Goal: Information Seeking & Learning: Learn about a topic

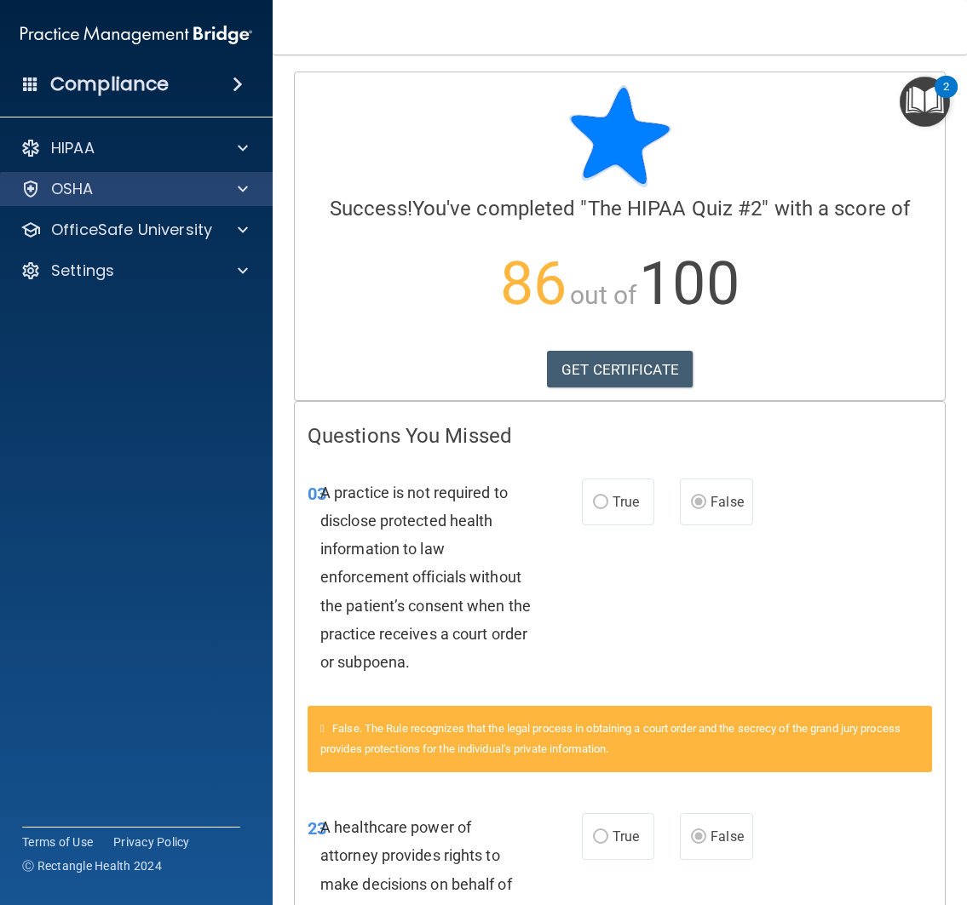
scroll to position [296, 0]
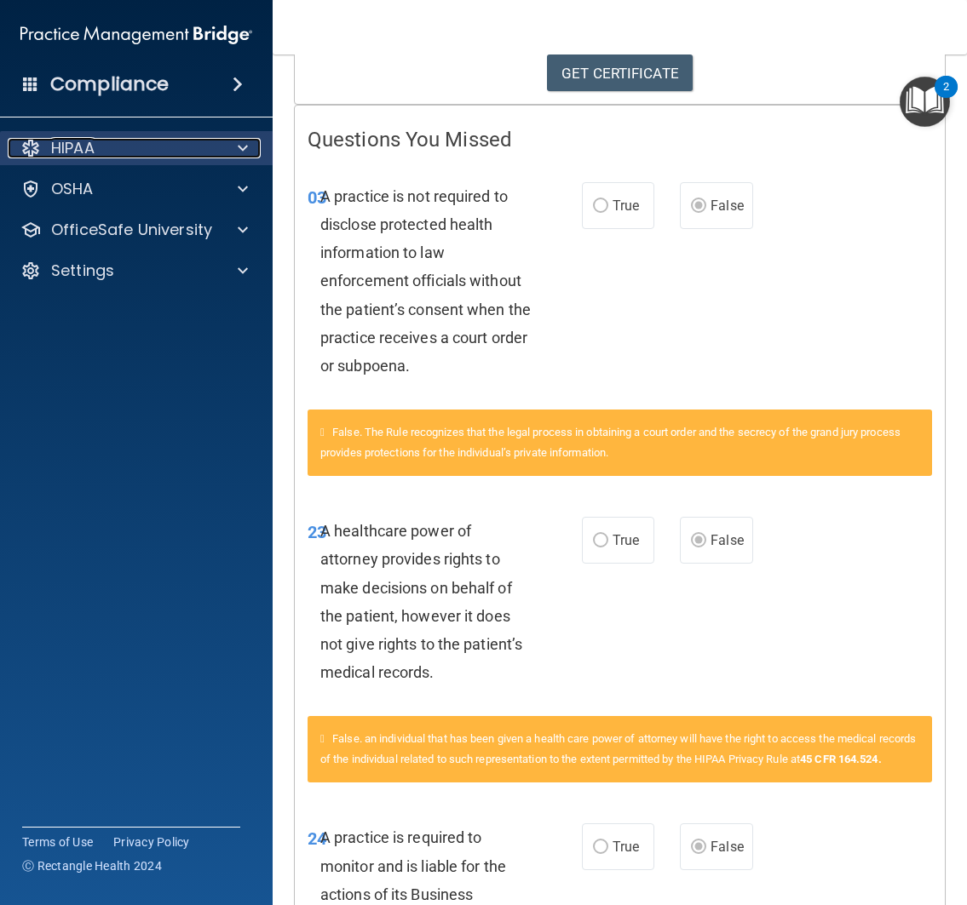
click at [99, 156] on div "HIPAA" at bounding box center [113, 148] width 211 height 20
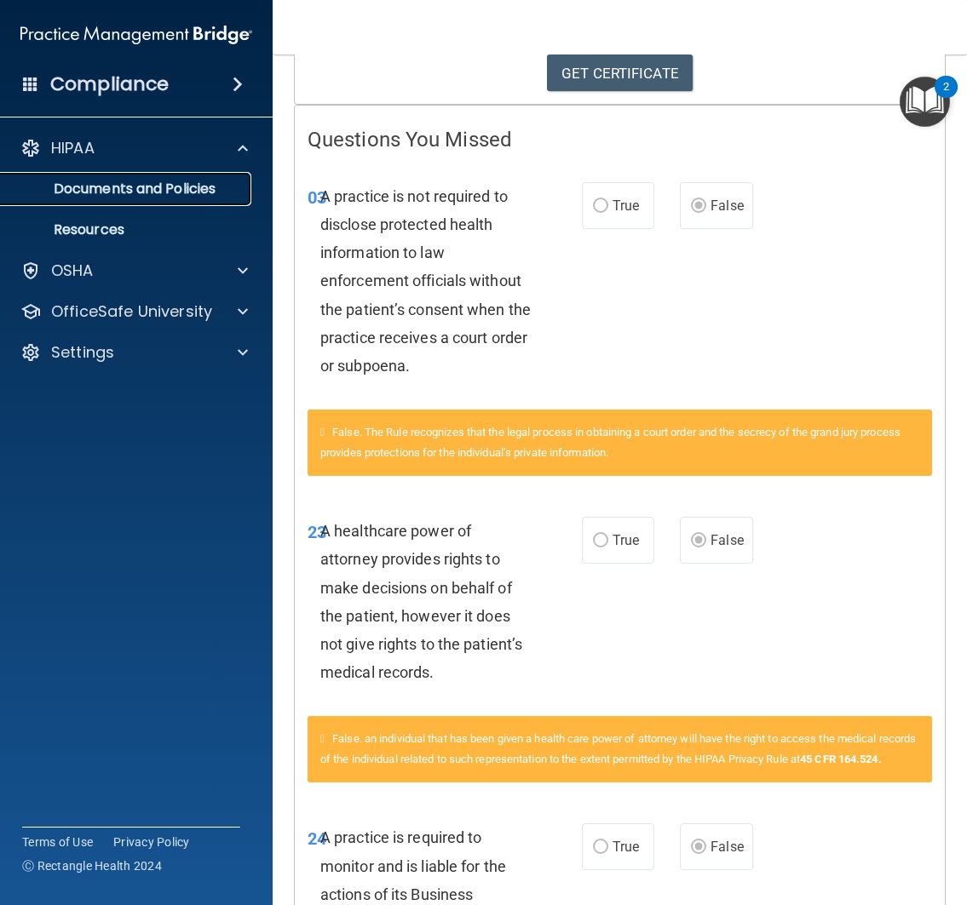
click at [116, 192] on p "Documents and Policies" at bounding box center [127, 189] width 233 height 17
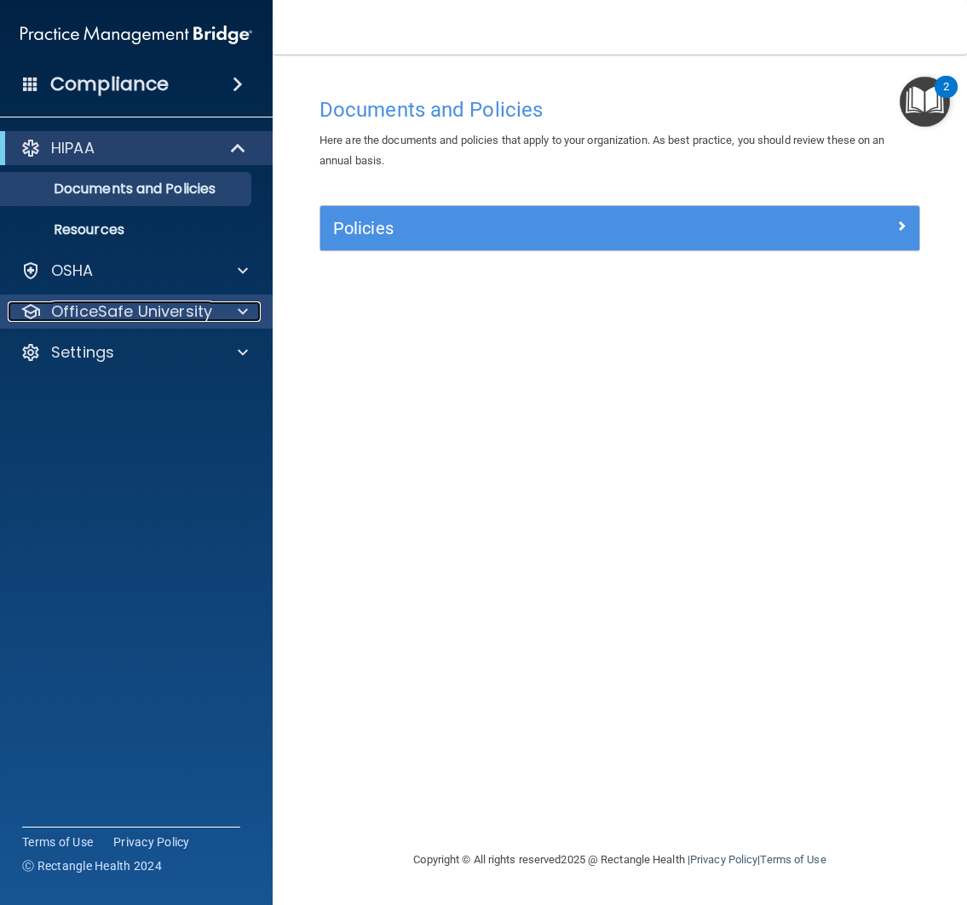
click at [124, 307] on p "OfficeSafe University" at bounding box center [131, 312] width 161 height 20
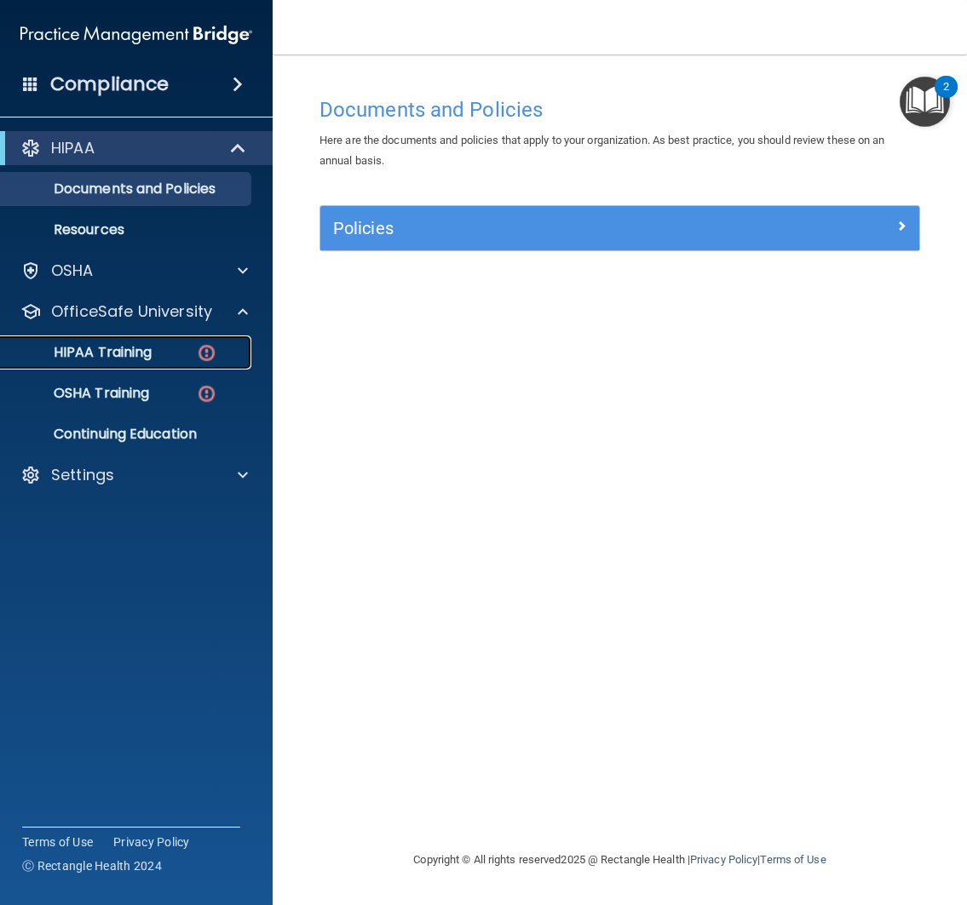
click at [124, 346] on p "HIPAA Training" at bounding box center [81, 352] width 141 height 17
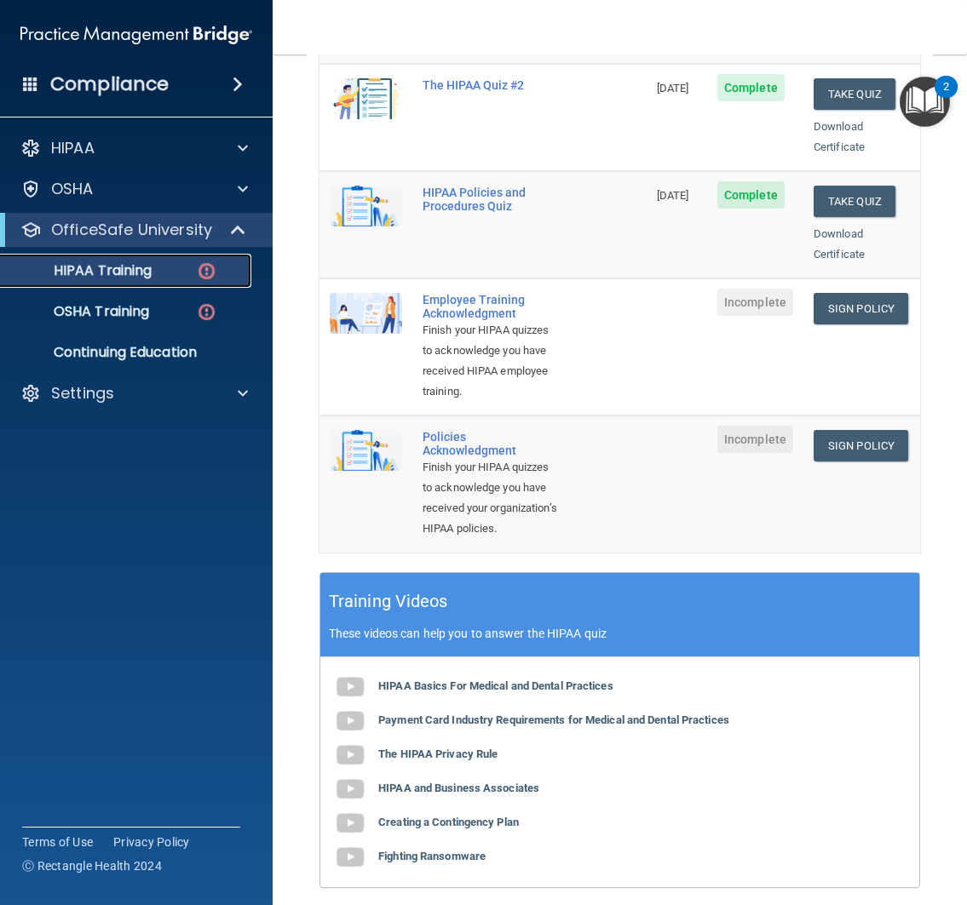
scroll to position [375, 0]
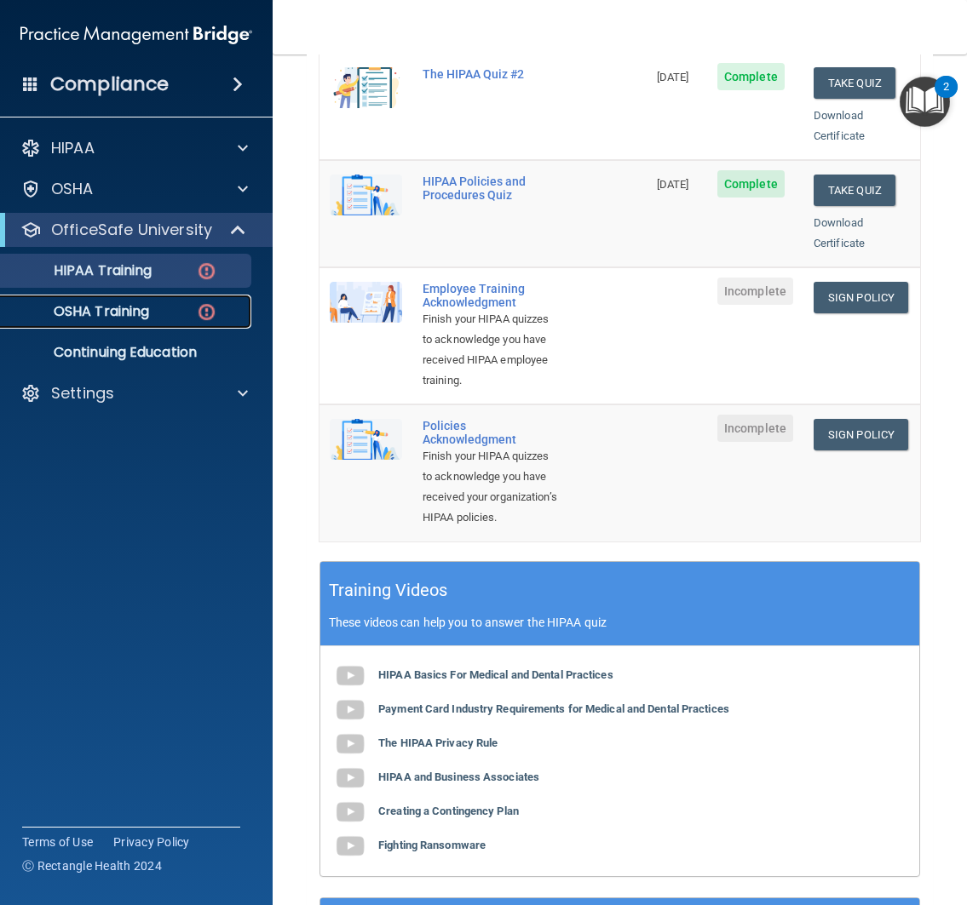
click at [148, 315] on div "OSHA Training" at bounding box center [127, 311] width 233 height 17
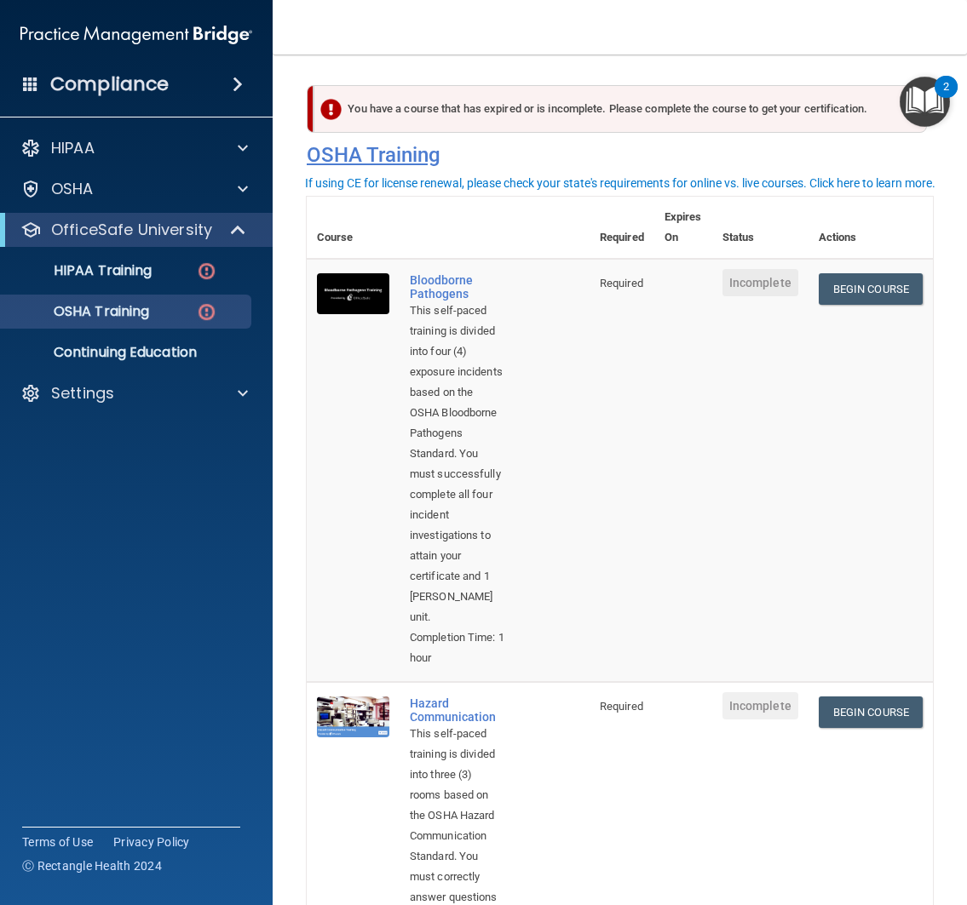
click at [611, 148] on h4 "OSHA Training" at bounding box center [620, 155] width 626 height 24
click at [125, 268] on p "HIPAA Training" at bounding box center [81, 270] width 141 height 17
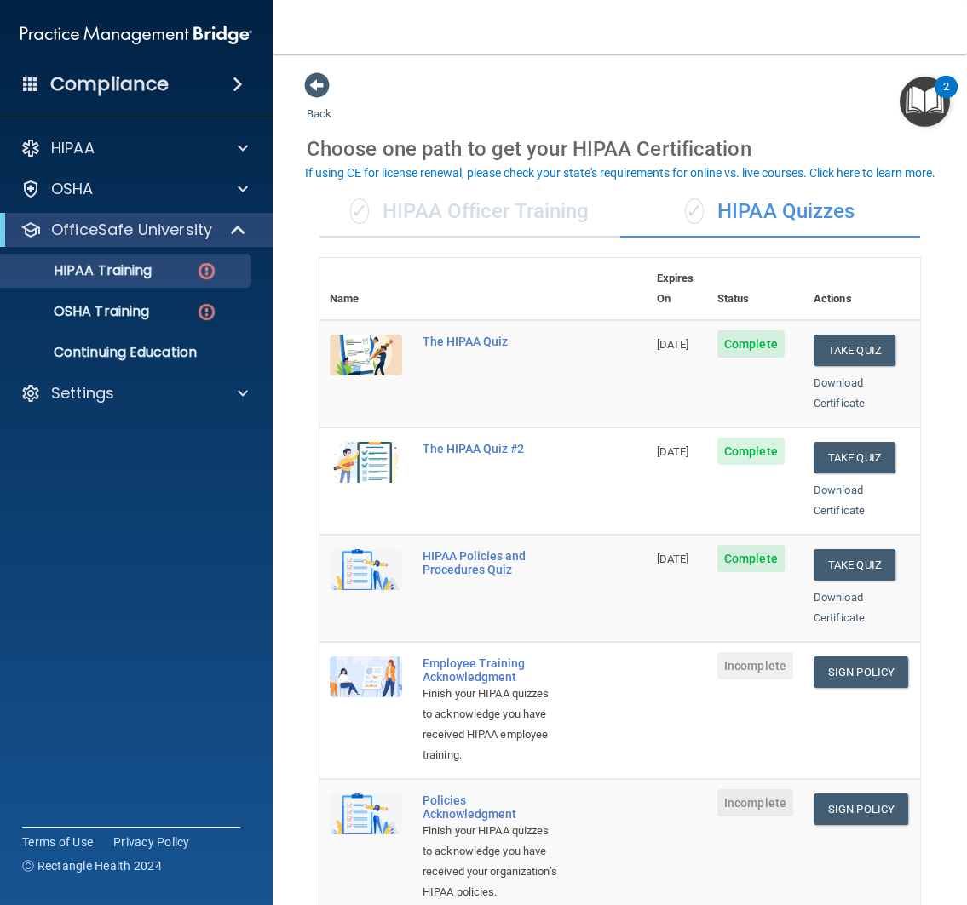
click at [467, 208] on div "✓ HIPAA Officer Training" at bounding box center [469, 212] width 301 height 51
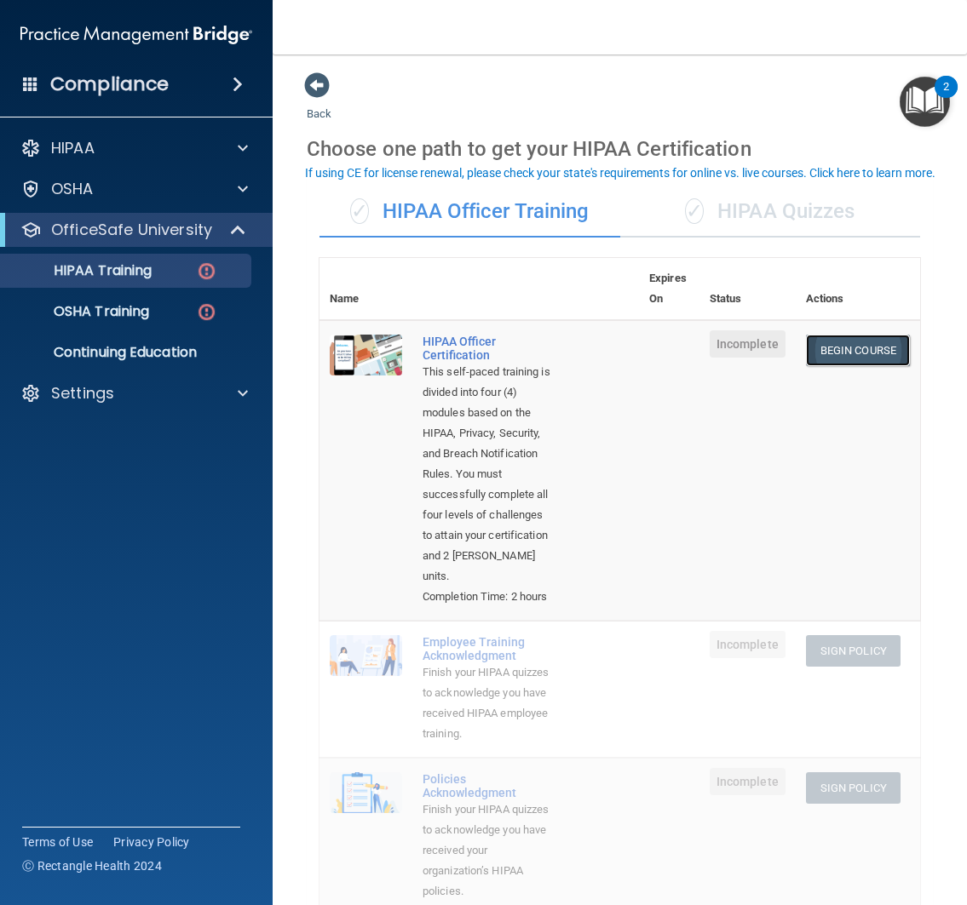
click at [853, 345] on link "Begin Course" at bounding box center [858, 351] width 104 height 32
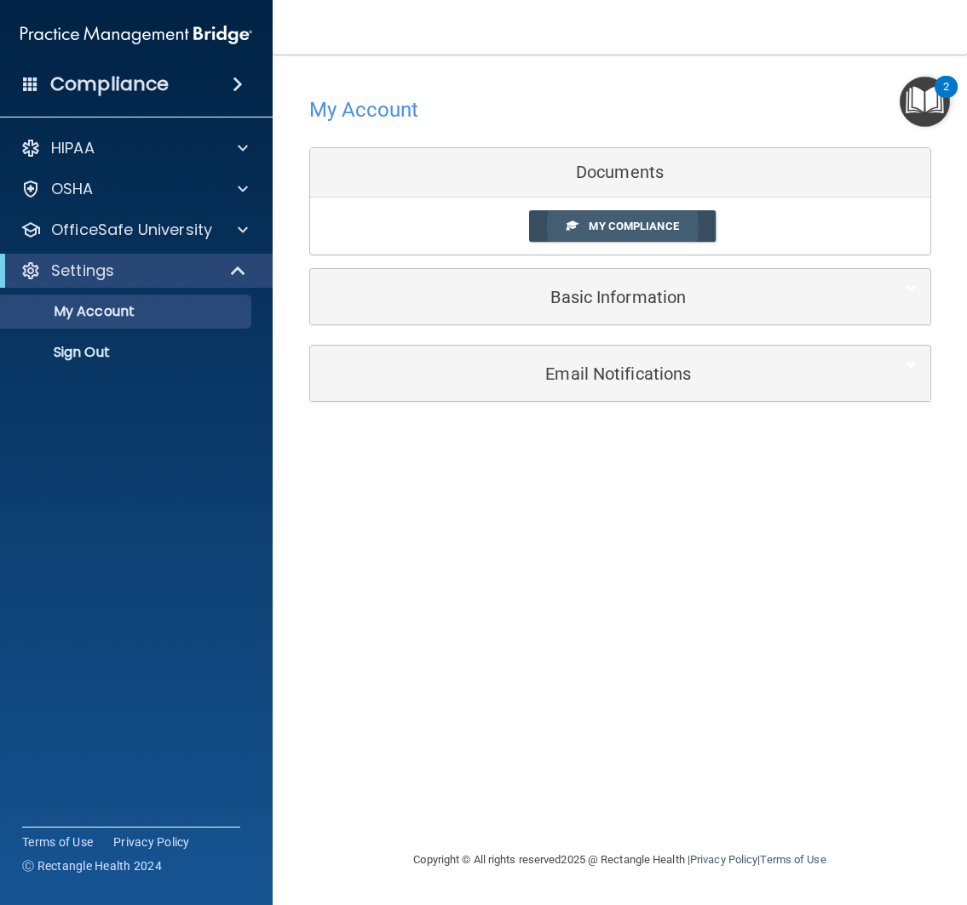
click at [674, 227] on span "My Compliance" at bounding box center [633, 226] width 89 height 13
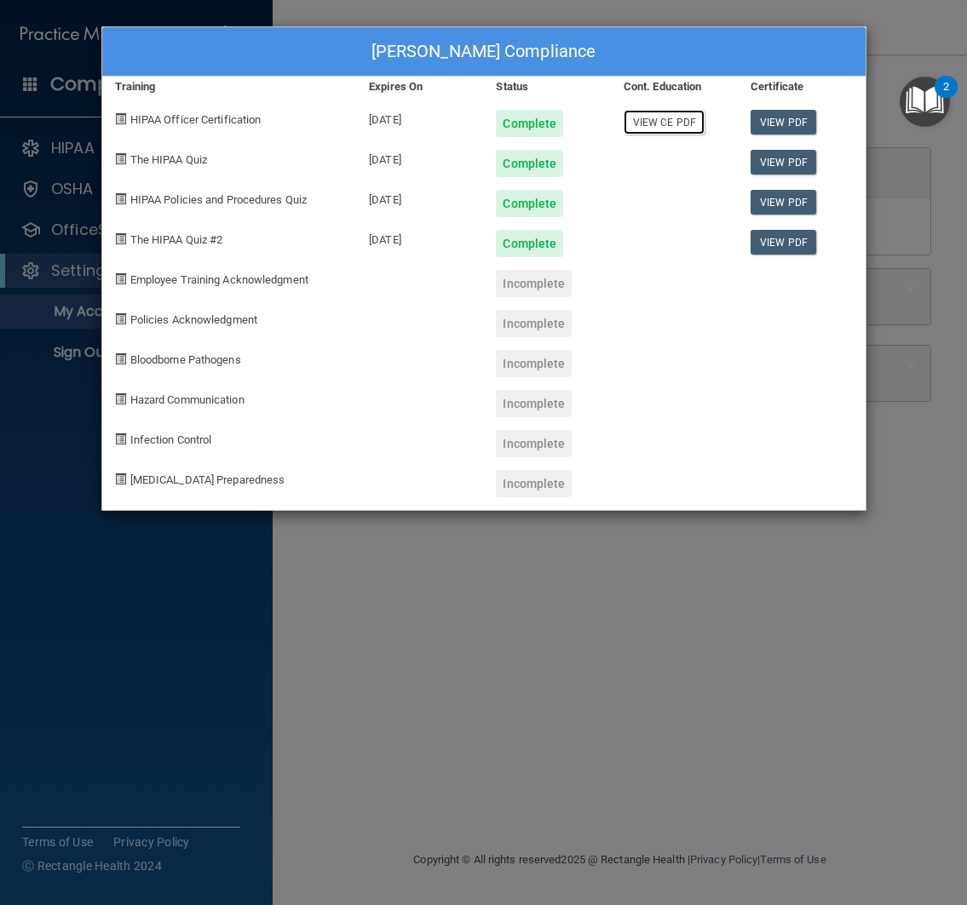
click at [668, 124] on link "View CE PDF" at bounding box center [663, 122] width 81 height 25
drag, startPoint x: 923, startPoint y: 40, endPoint x: 842, endPoint y: 0, distance: 90.3
click at [923, 40] on div "Rosario Schiebert's Compliance Training Expires On Status Cont. Education Certi…" at bounding box center [483, 452] width 967 height 905
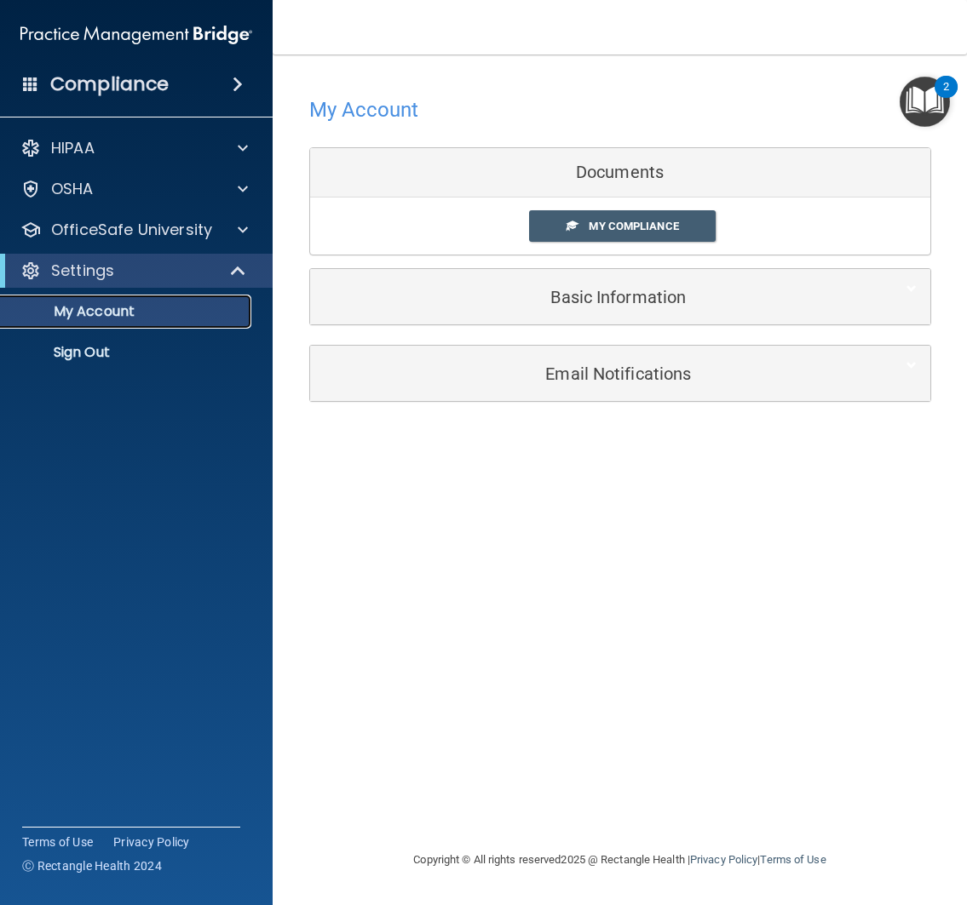
click at [144, 313] on p "My Account" at bounding box center [127, 311] width 233 height 17
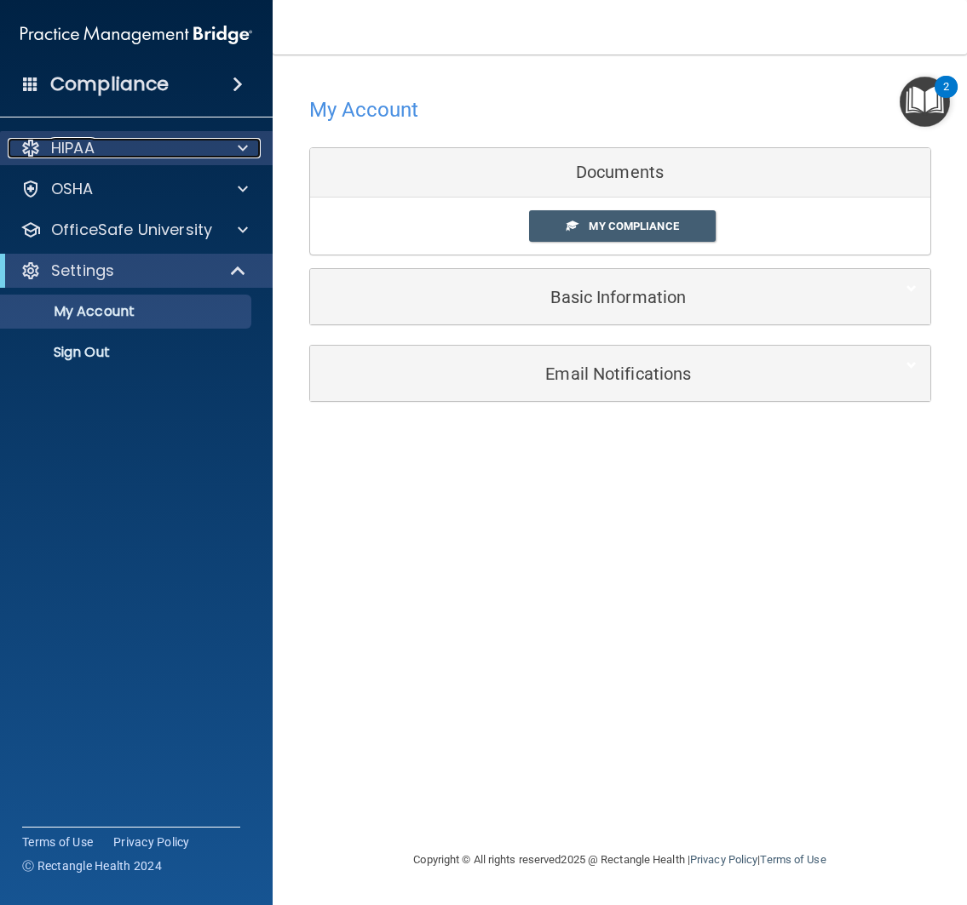
click at [180, 145] on div "HIPAA" at bounding box center [113, 148] width 211 height 20
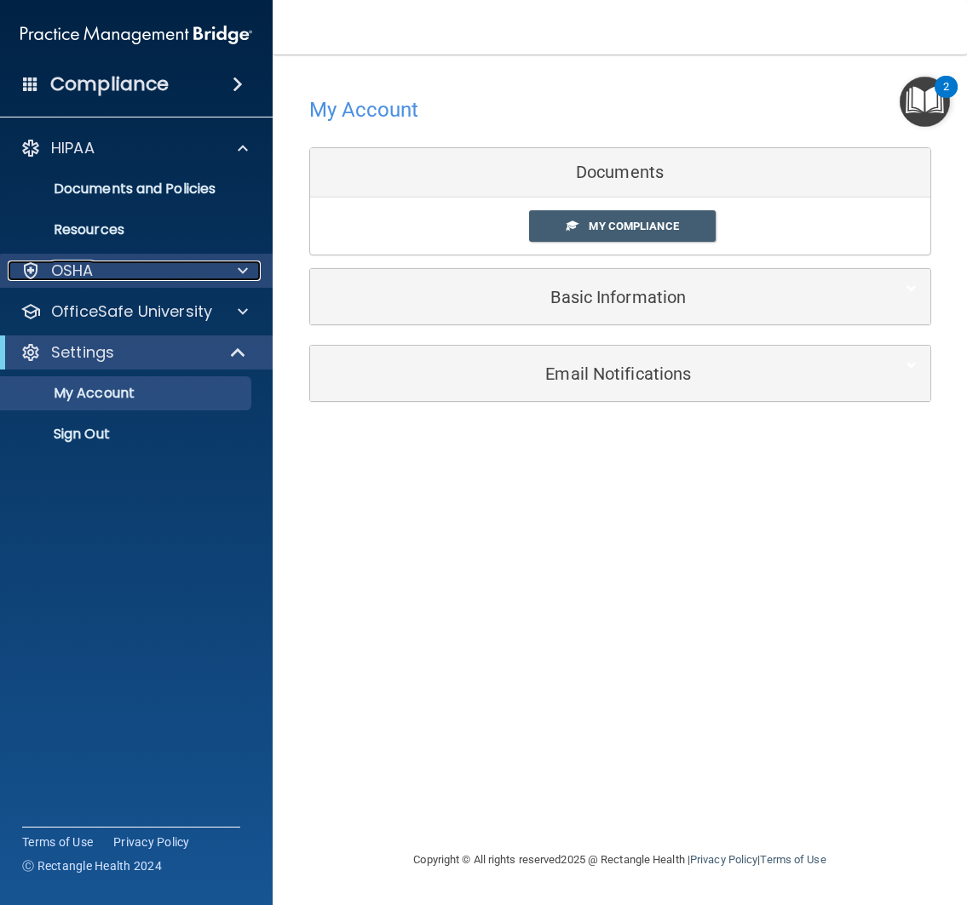
click at [168, 277] on div "OSHA" at bounding box center [113, 271] width 211 height 20
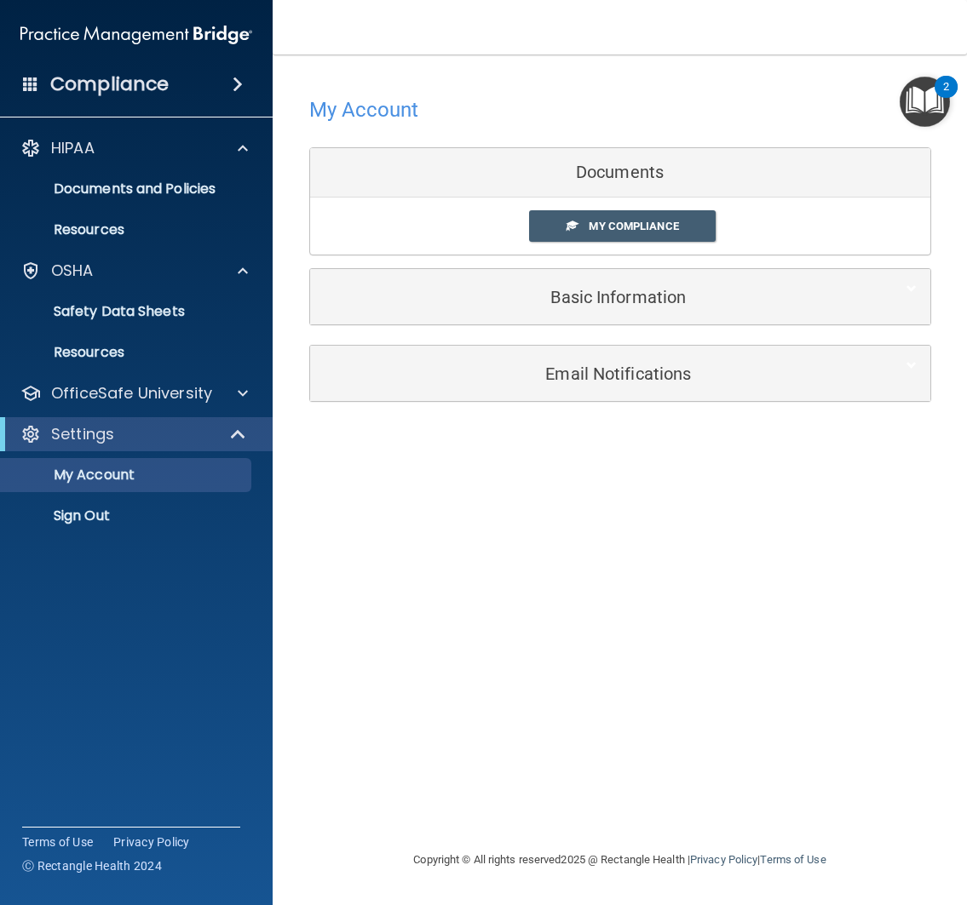
click at [143, 74] on h4 "Compliance" at bounding box center [109, 84] width 118 height 24
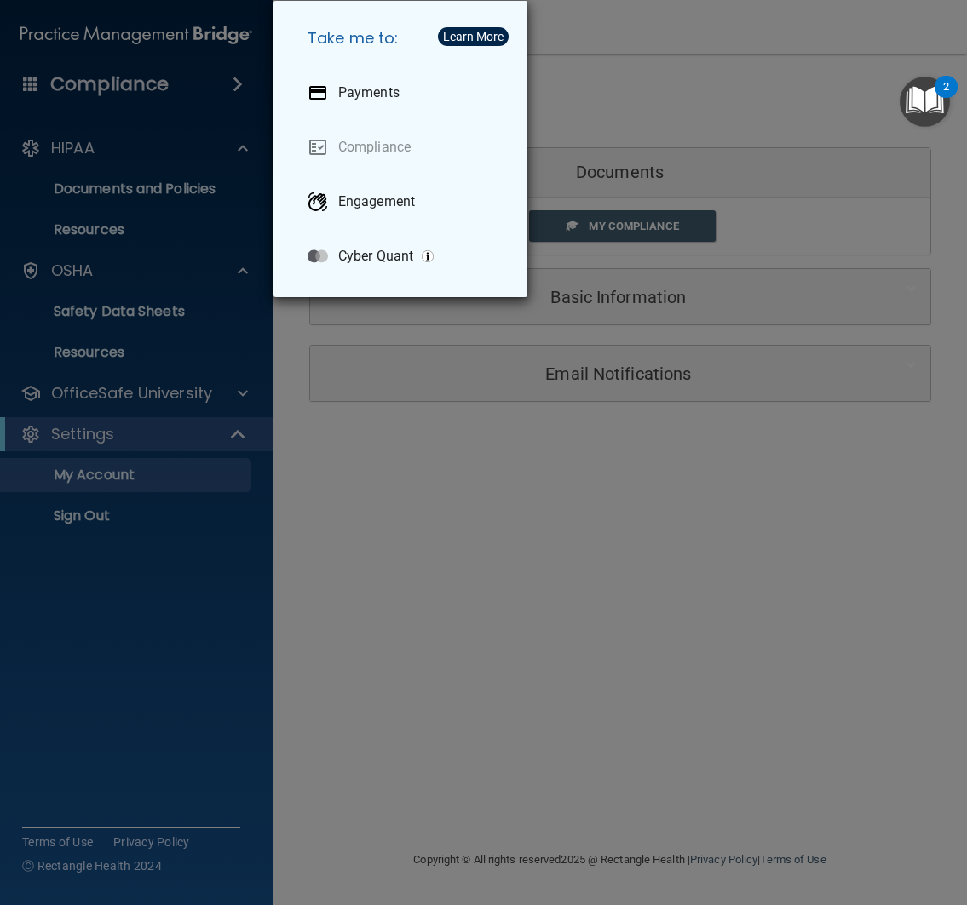
click at [692, 32] on div "Take me to: Payments Compliance Engagement Cyber Quant" at bounding box center [483, 452] width 967 height 905
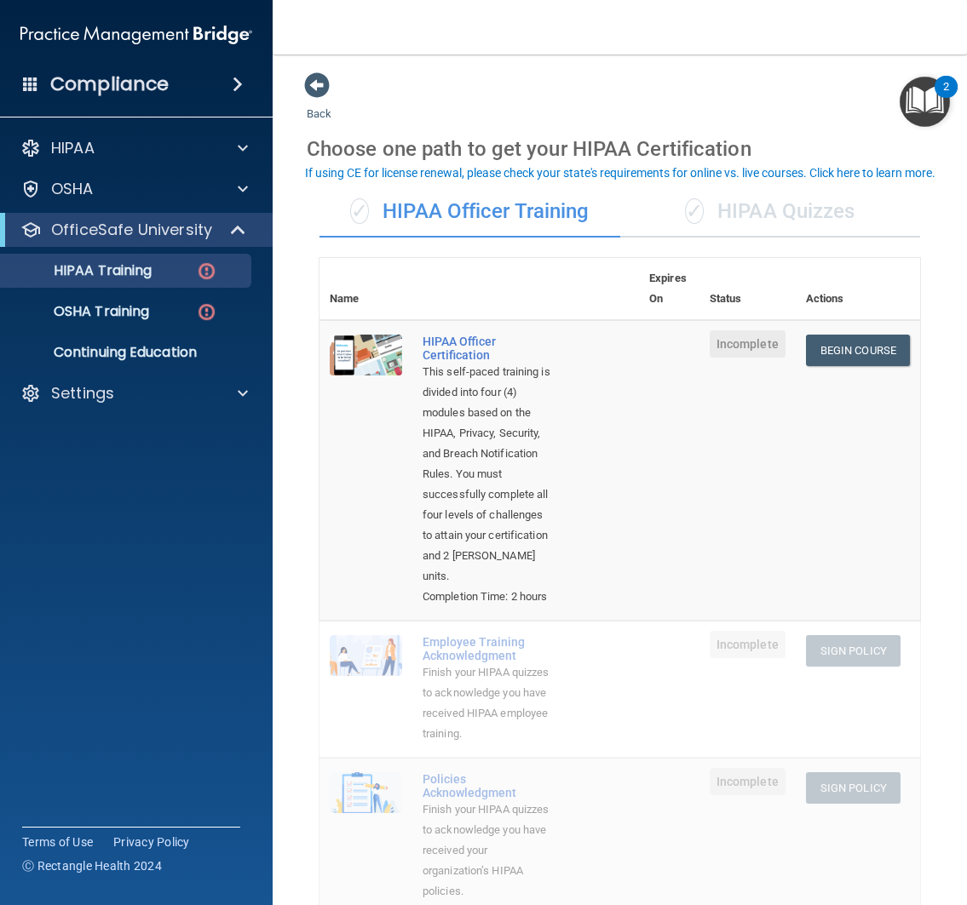
click at [133, 244] on div "OfficeSafe University" at bounding box center [136, 230] width 273 height 34
click at [171, 265] on div "HIPAA Training" at bounding box center [127, 270] width 233 height 17
click at [835, 213] on div "✓ HIPAA Quizzes" at bounding box center [770, 212] width 301 height 51
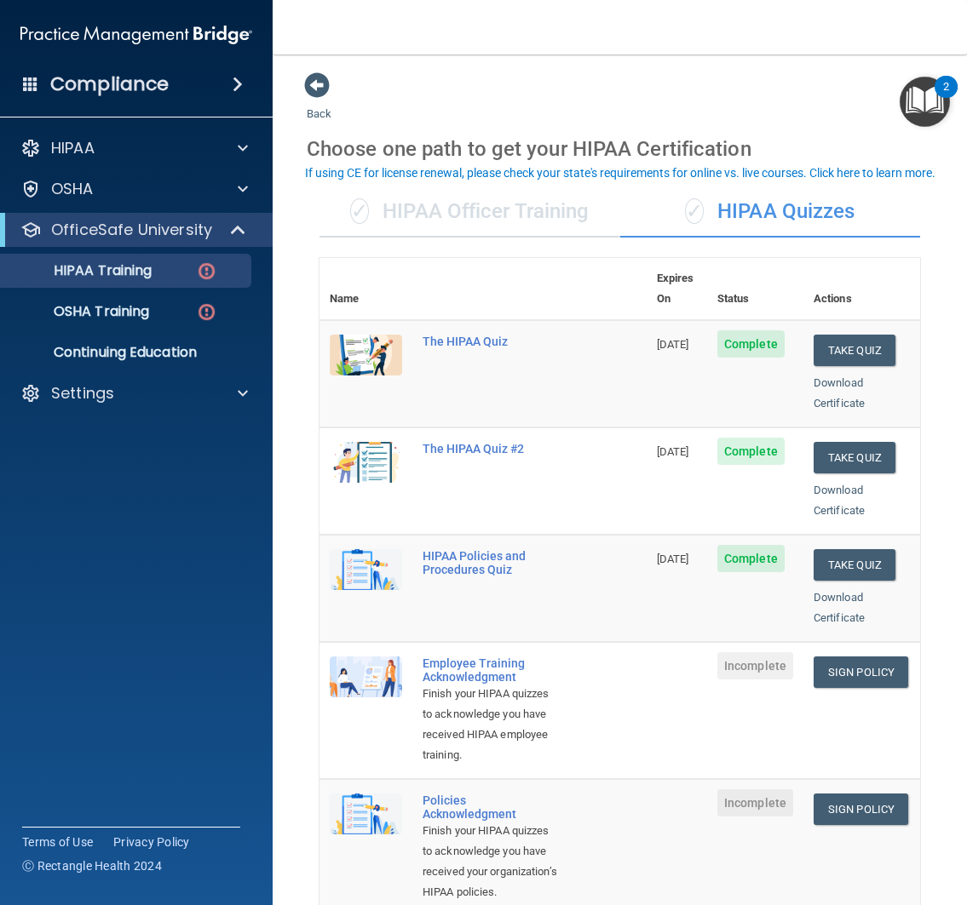
click at [501, 210] on div "✓ HIPAA Officer Training" at bounding box center [469, 212] width 301 height 51
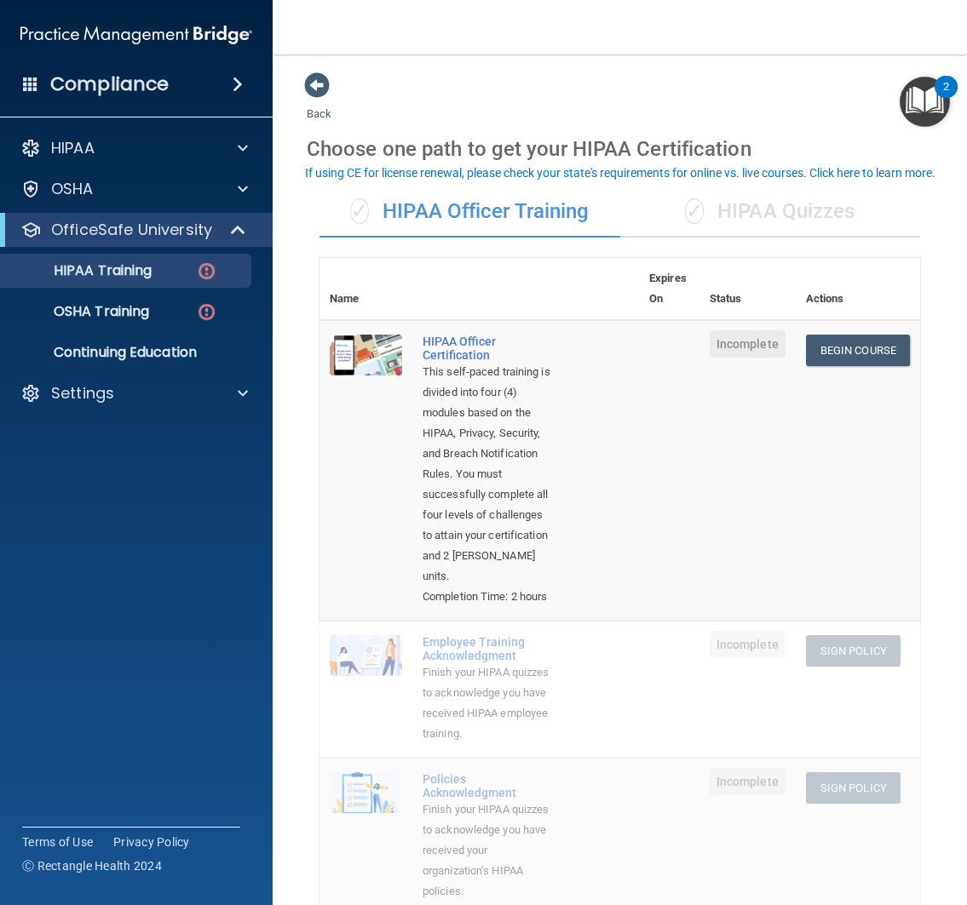
click at [818, 226] on div "✓ HIPAA Quizzes" at bounding box center [770, 212] width 301 height 51
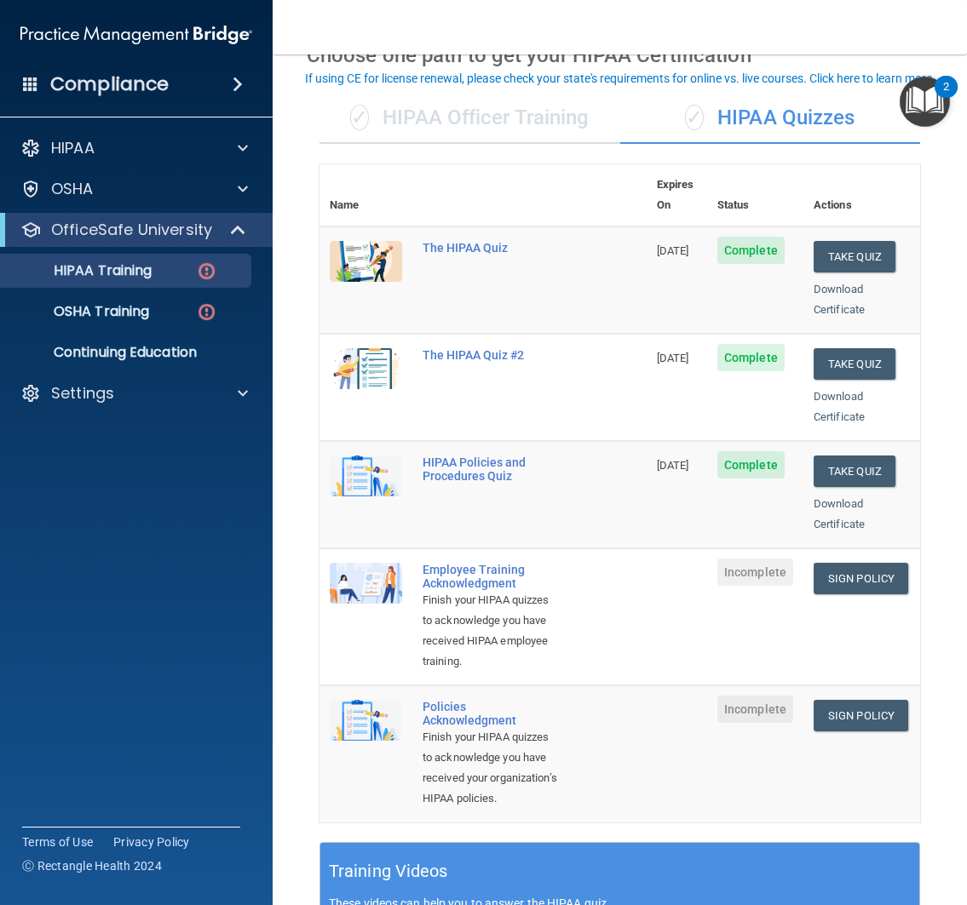
scroll to position [95, 0]
click at [848, 562] on link "Sign Policy" at bounding box center [860, 578] width 95 height 32
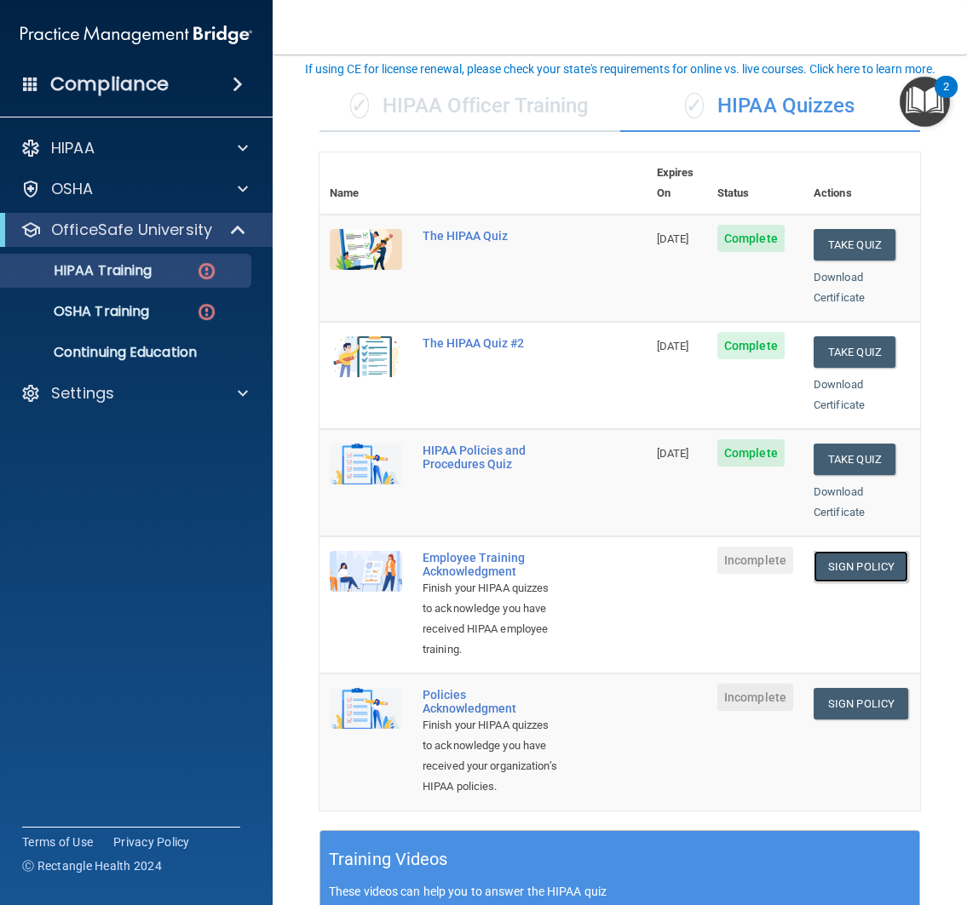
scroll to position [114, 0]
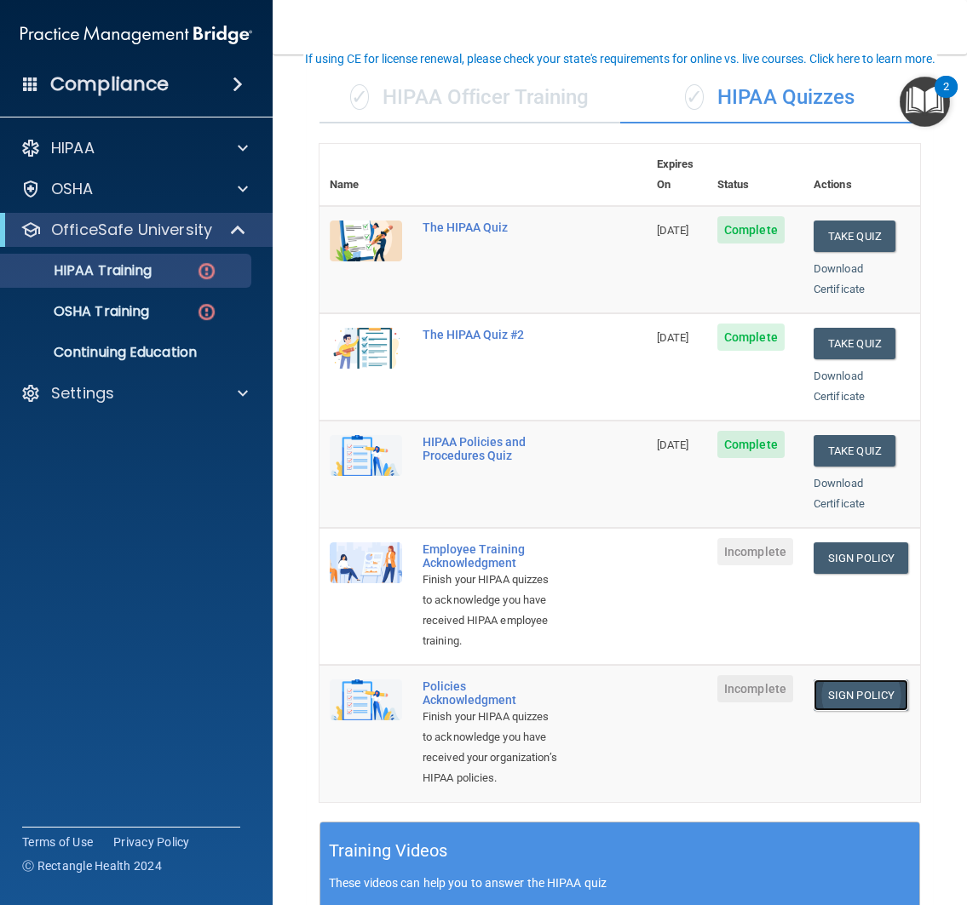
click at [851, 700] on link "Sign Policy" at bounding box center [860, 696] width 95 height 32
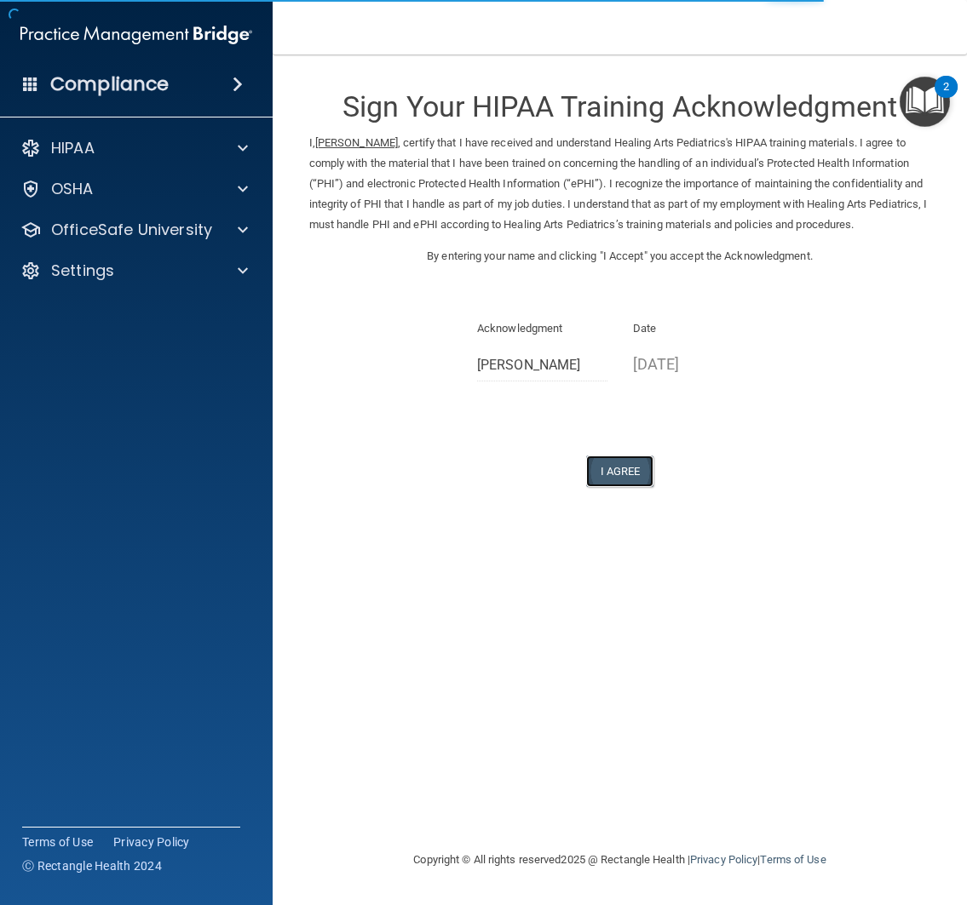
click at [620, 474] on button "I Agree" at bounding box center [620, 472] width 68 height 32
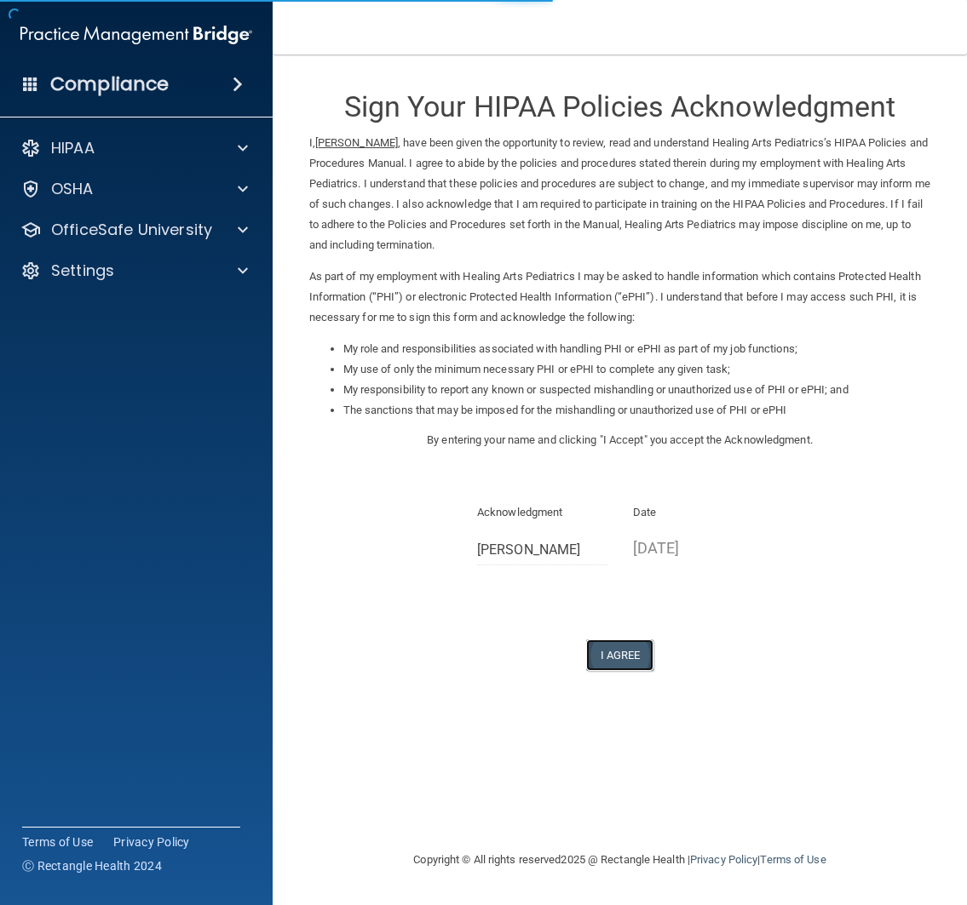
click at [601, 649] on button "I Agree" at bounding box center [620, 656] width 68 height 32
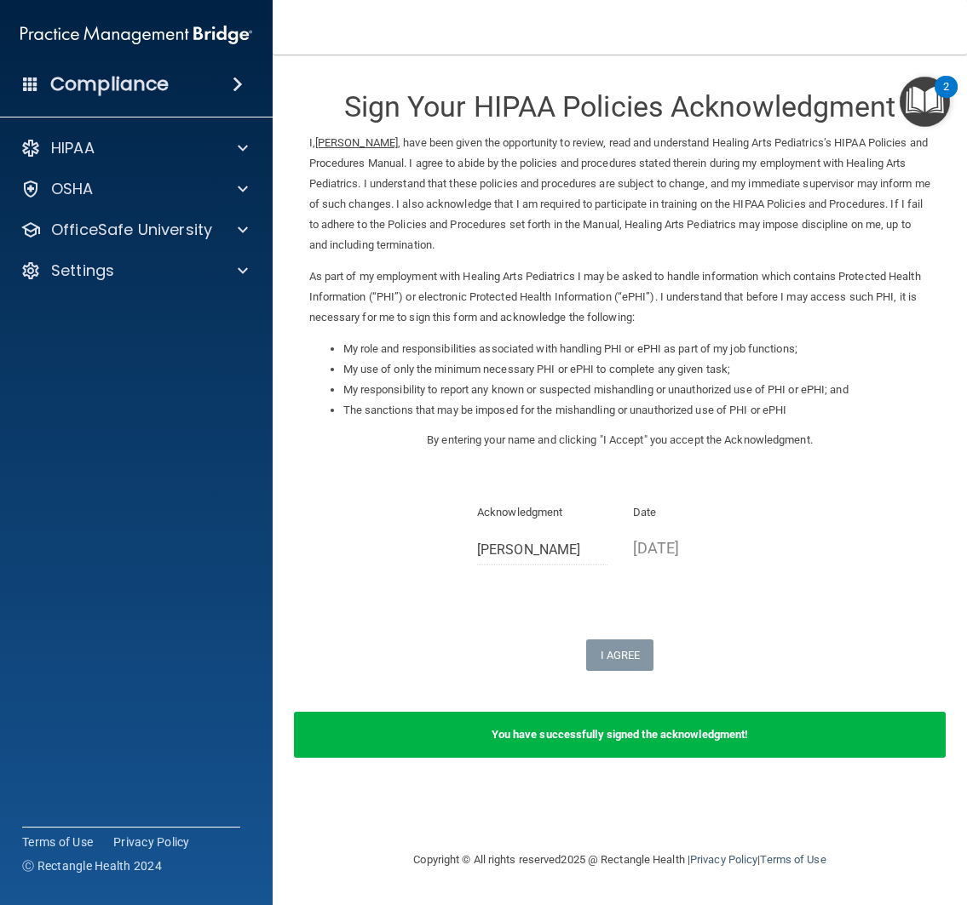
click at [932, 115] on img "Open Resource Center, 2 new notifications" at bounding box center [924, 102] width 50 height 50
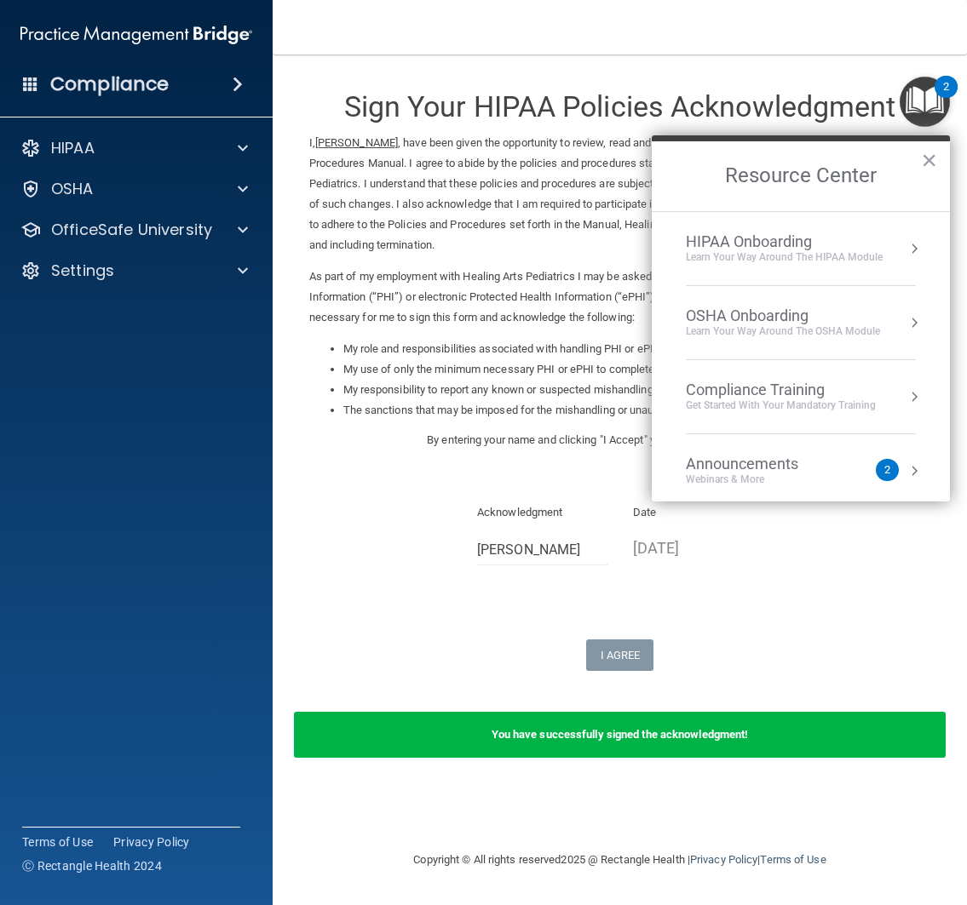
click at [817, 639] on div "Sign Your HIPAA Policies Acknowledgment I, Rosario Schiebert , have been given …" at bounding box center [620, 372] width 622 height 600
click at [574, 286] on p "As part of my employment with Healing Arts Pediatrics I may be asked to handle …" at bounding box center [620, 297] width 622 height 61
click at [519, 724] on div "You have successfully signed the acknowledgment!" at bounding box center [620, 735] width 652 height 46
click at [706, 888] on footer "Copyright © All rights reserved 2025 @ Rectangle Health | Privacy Policy | Term…" at bounding box center [620, 860] width 626 height 55
click at [945, 87] on div "2" at bounding box center [946, 98] width 6 height 22
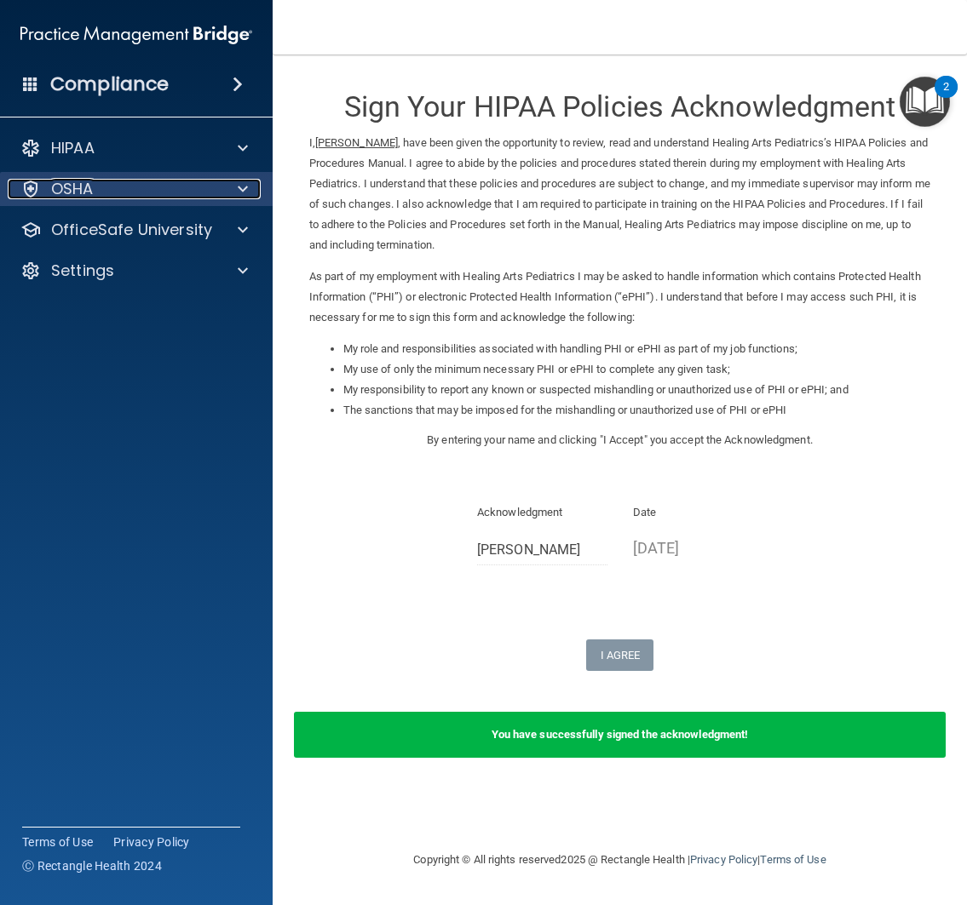
click at [126, 189] on div "OSHA" at bounding box center [113, 189] width 211 height 20
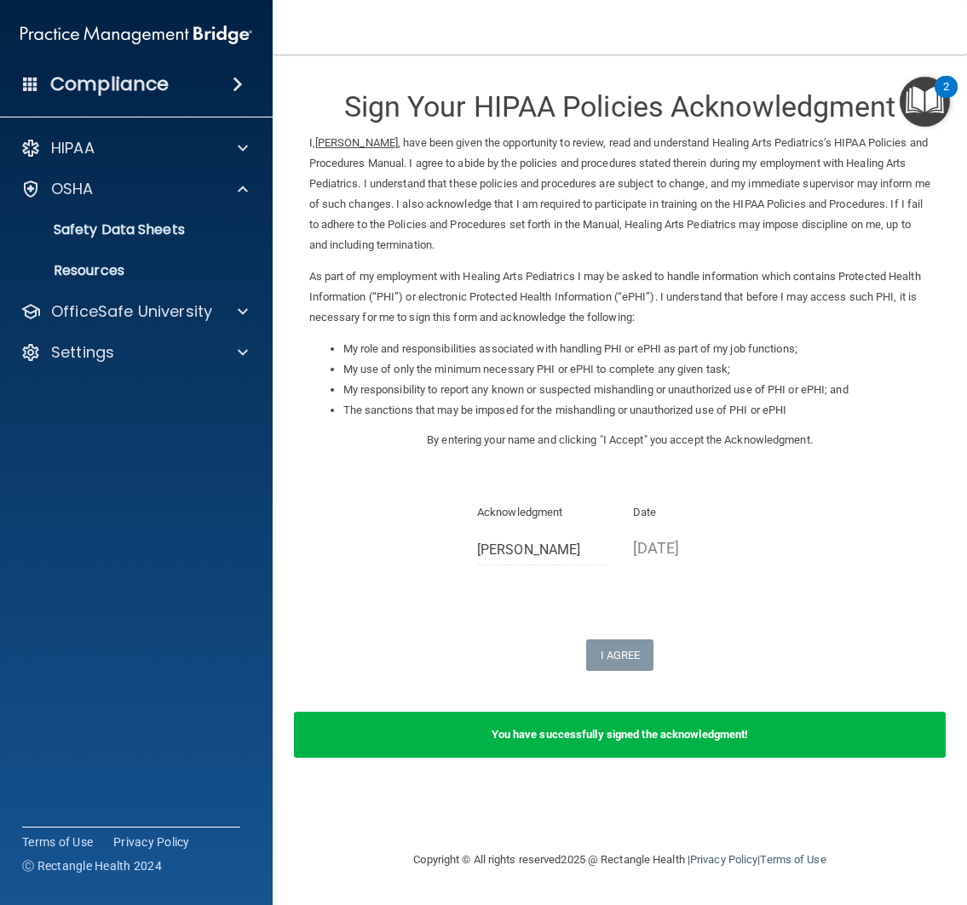
click at [124, 291] on div "HIPAA Documents and Policies Report an Incident Business Associates Emergency P…" at bounding box center [136, 253] width 273 height 259
click at [125, 325] on div "OfficeSafe University" at bounding box center [136, 312] width 273 height 34
click at [242, 317] on span at bounding box center [243, 312] width 10 height 20
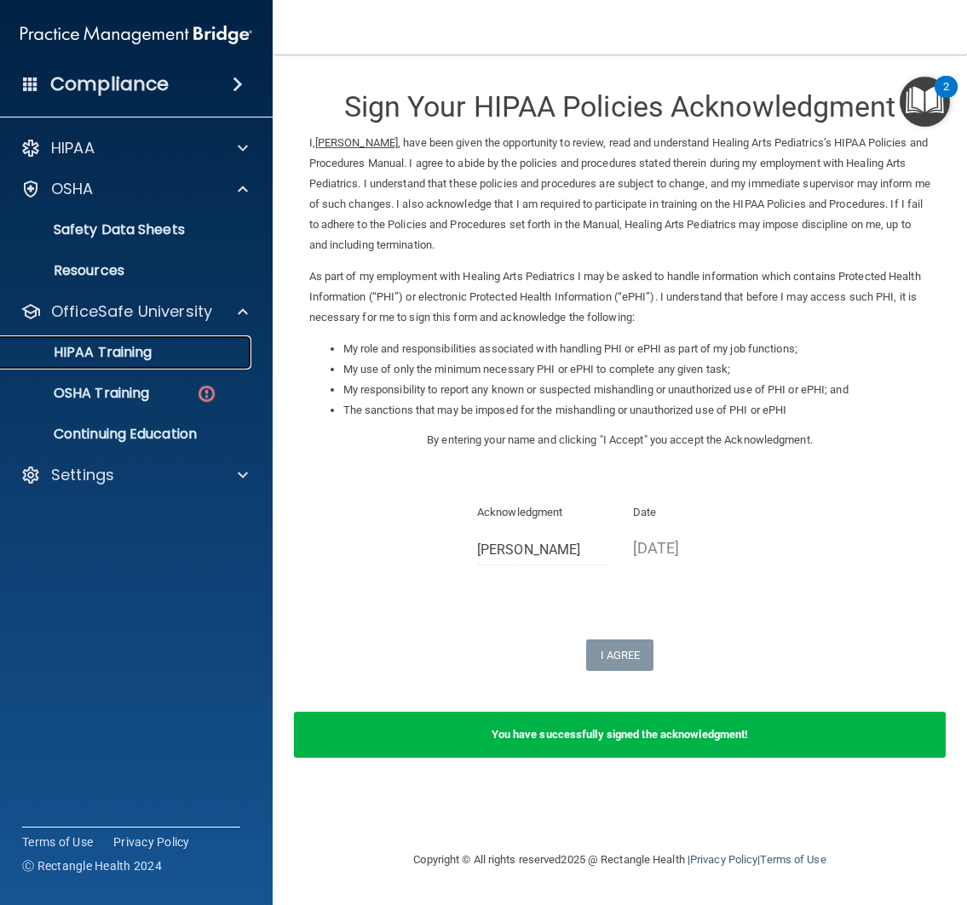
click at [186, 365] on link "HIPAA Training" at bounding box center [117, 353] width 268 height 34
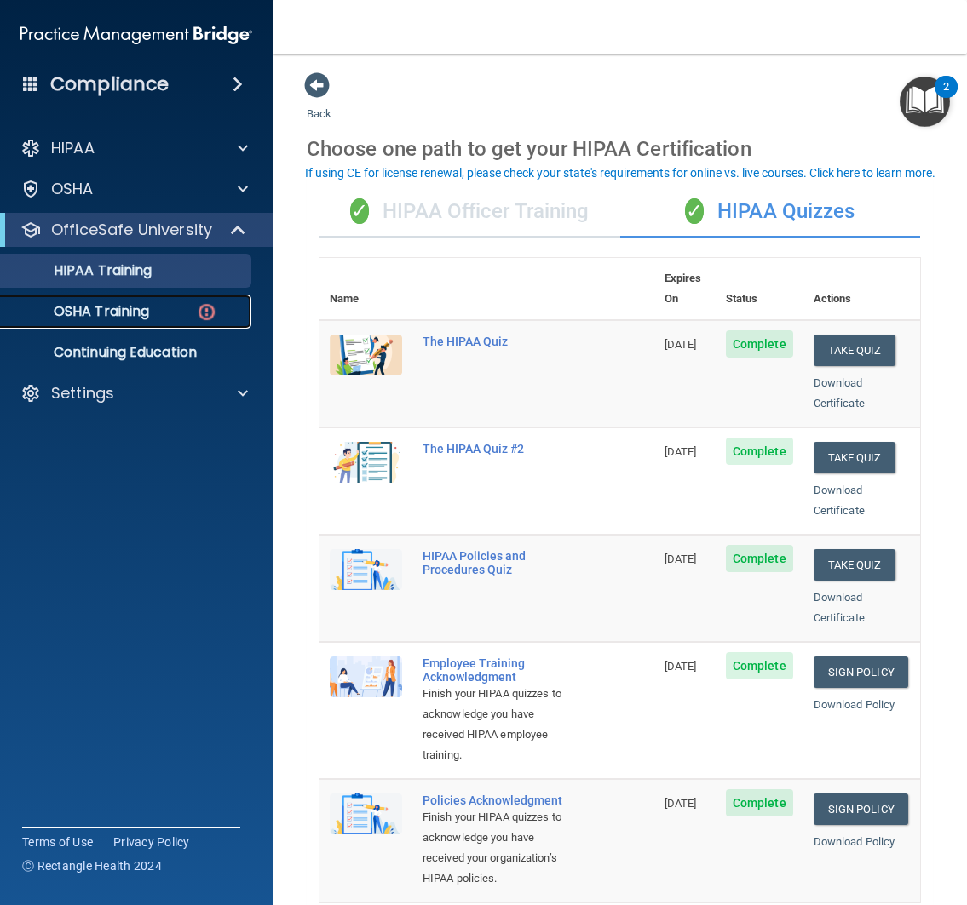
click at [150, 306] on div "OSHA Training" at bounding box center [127, 311] width 233 height 17
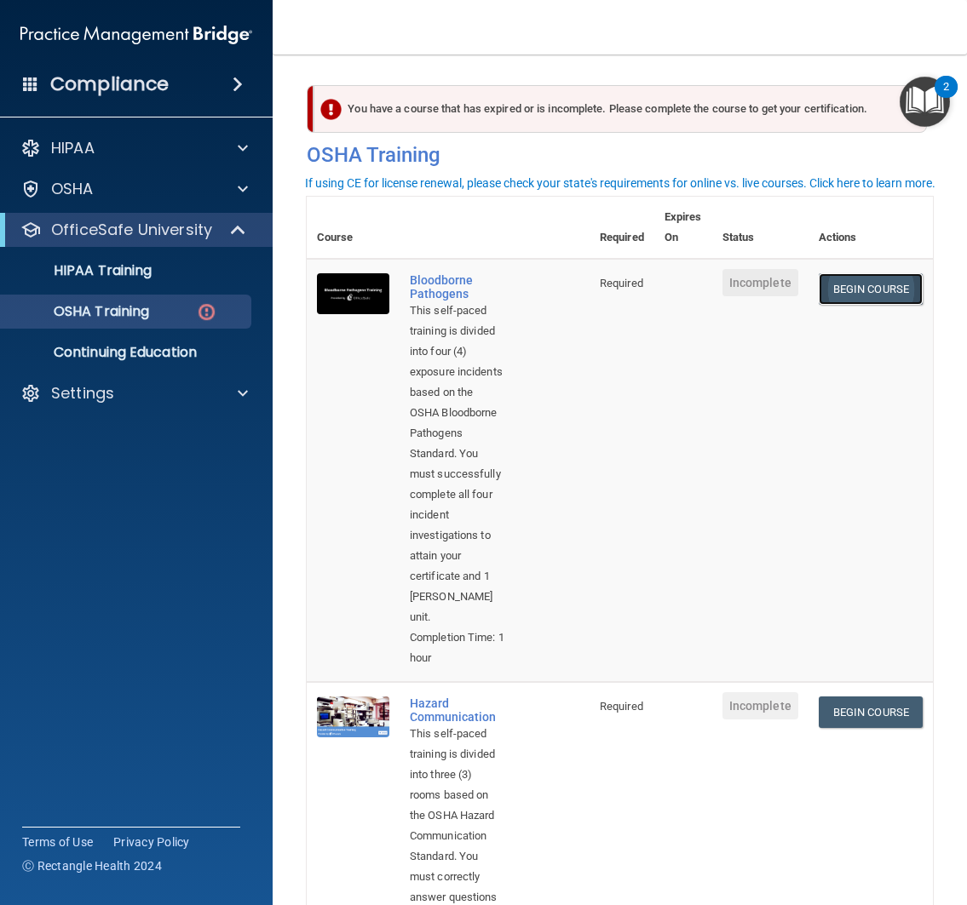
click at [874, 299] on link "Begin Course" at bounding box center [871, 289] width 104 height 32
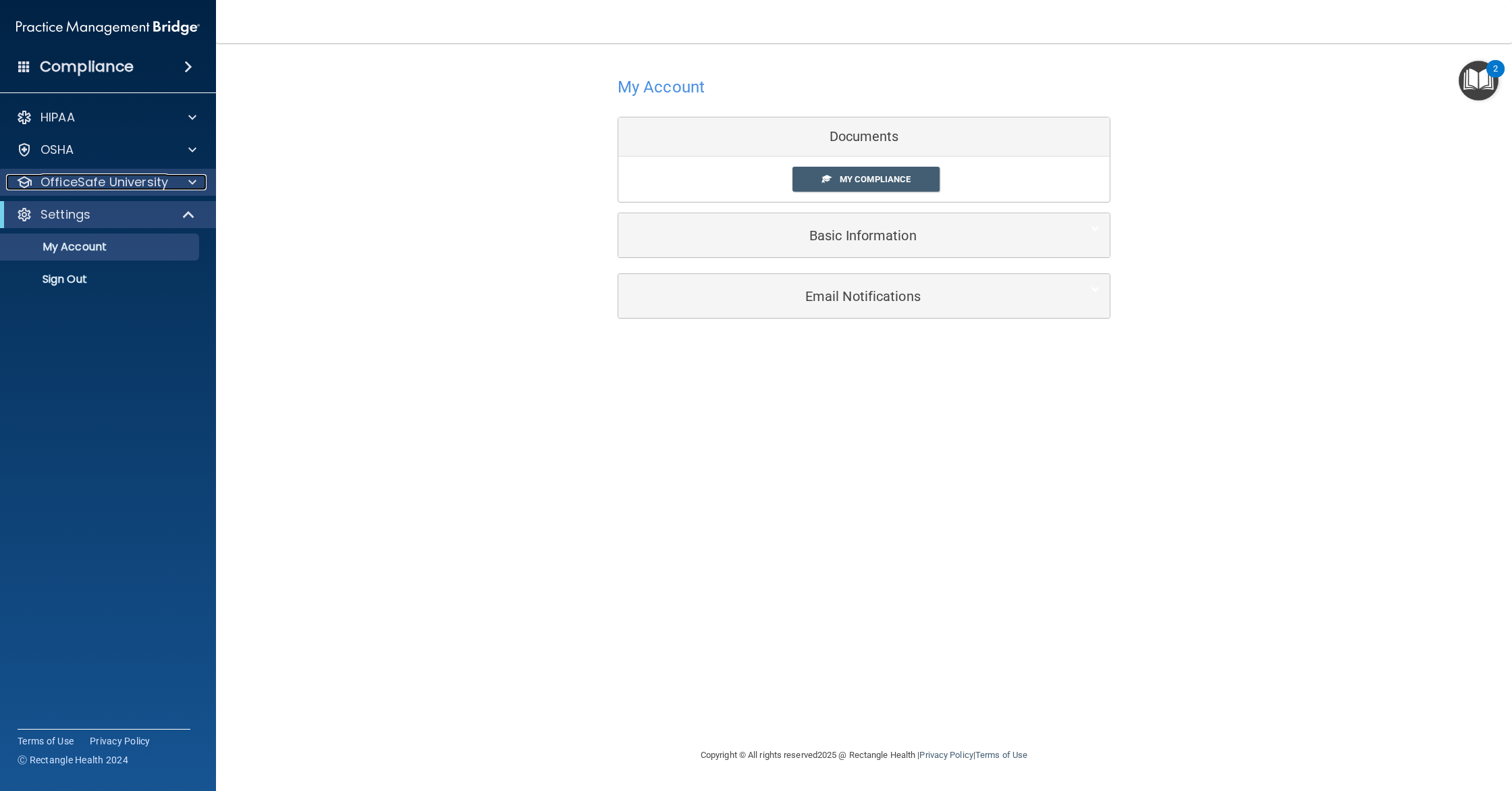
click at [165, 185] on p "OfficeSafe University" at bounding box center [104, 182] width 128 height 16
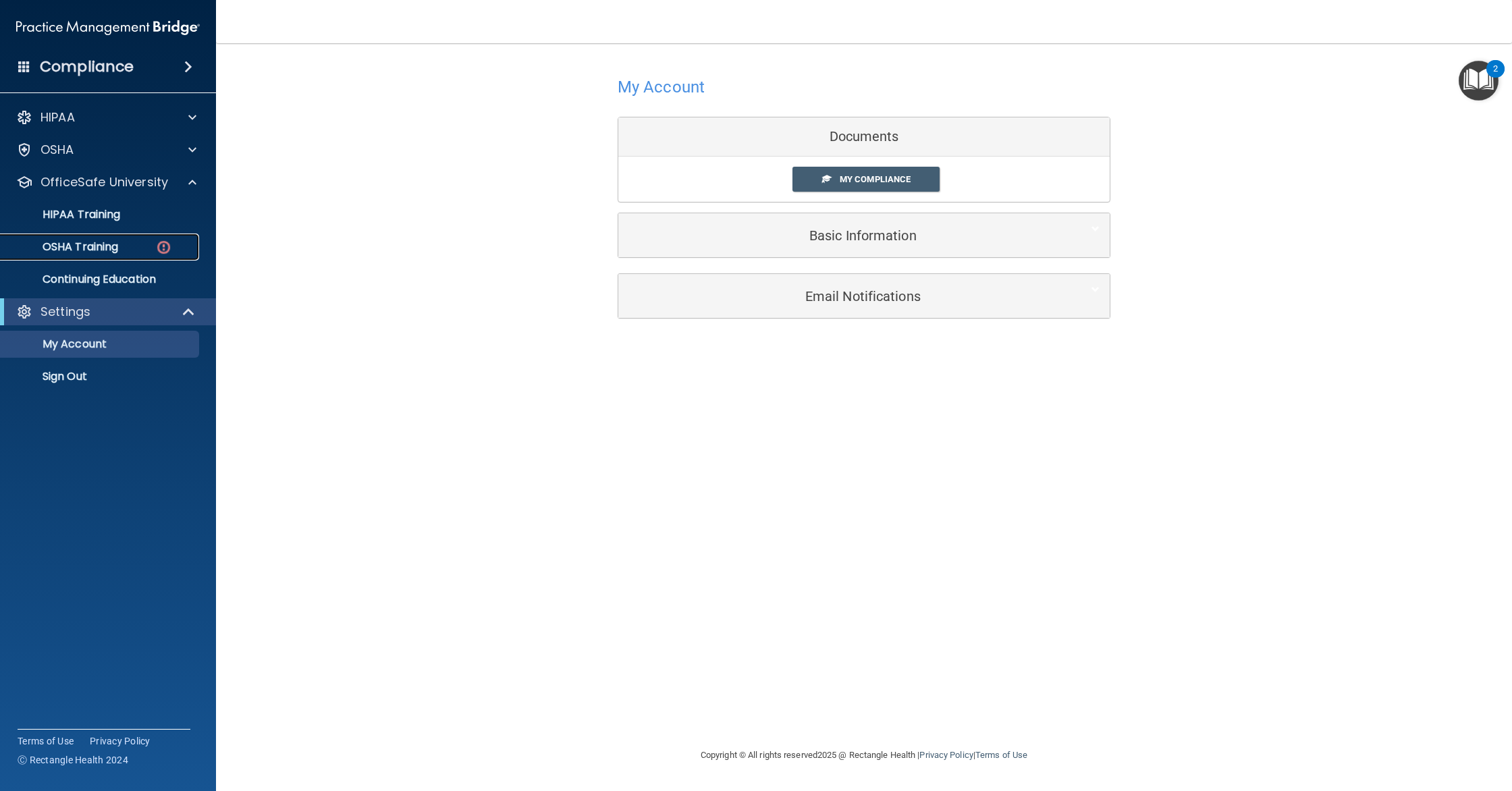
click at [125, 255] on link "OSHA Training" at bounding box center [93, 247] width 212 height 27
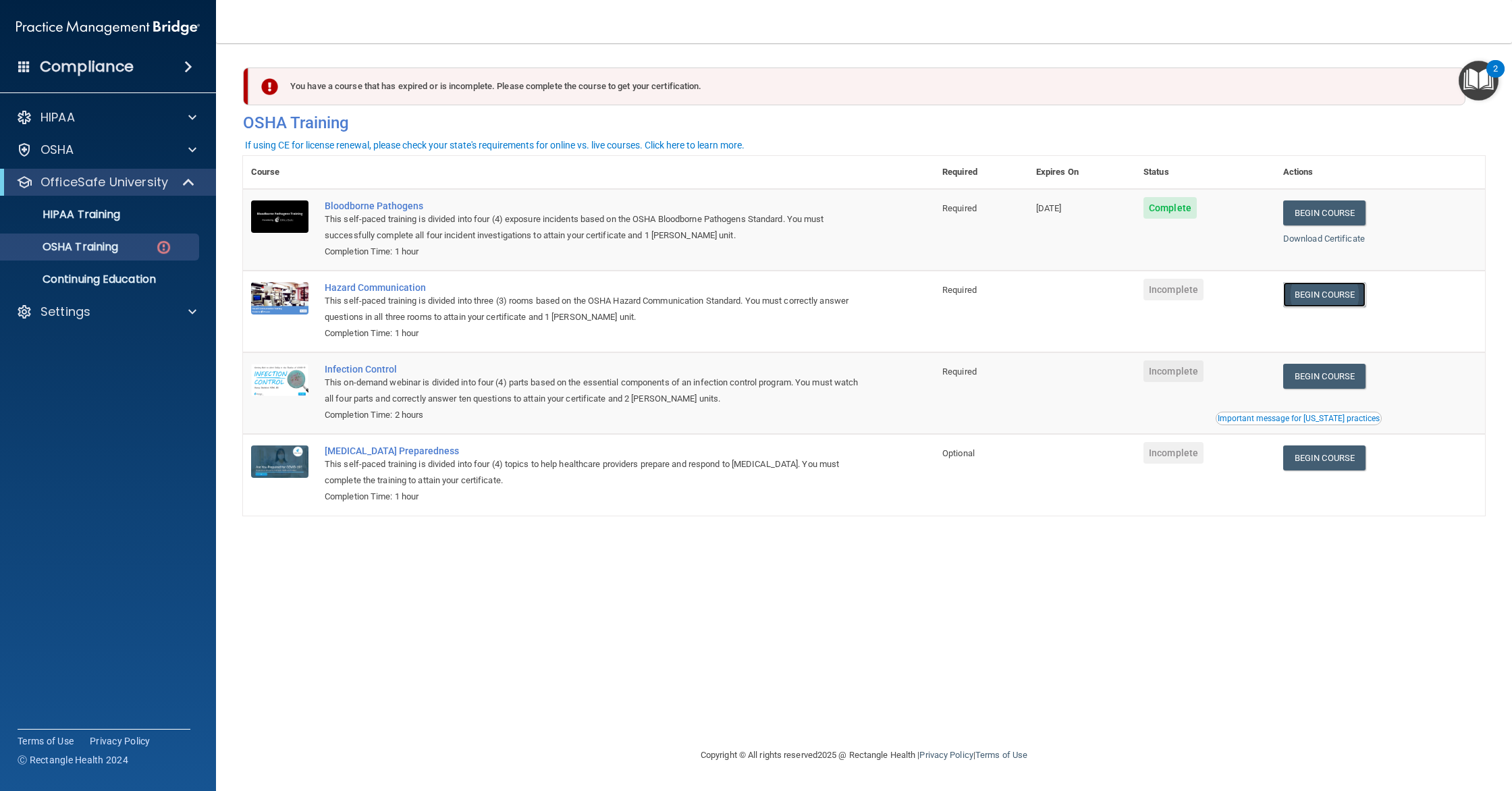
click at [766, 299] on link "Begin Course" at bounding box center [1324, 295] width 82 height 25
click at [766, 289] on link "Begin Course" at bounding box center [1324, 295] width 82 height 25
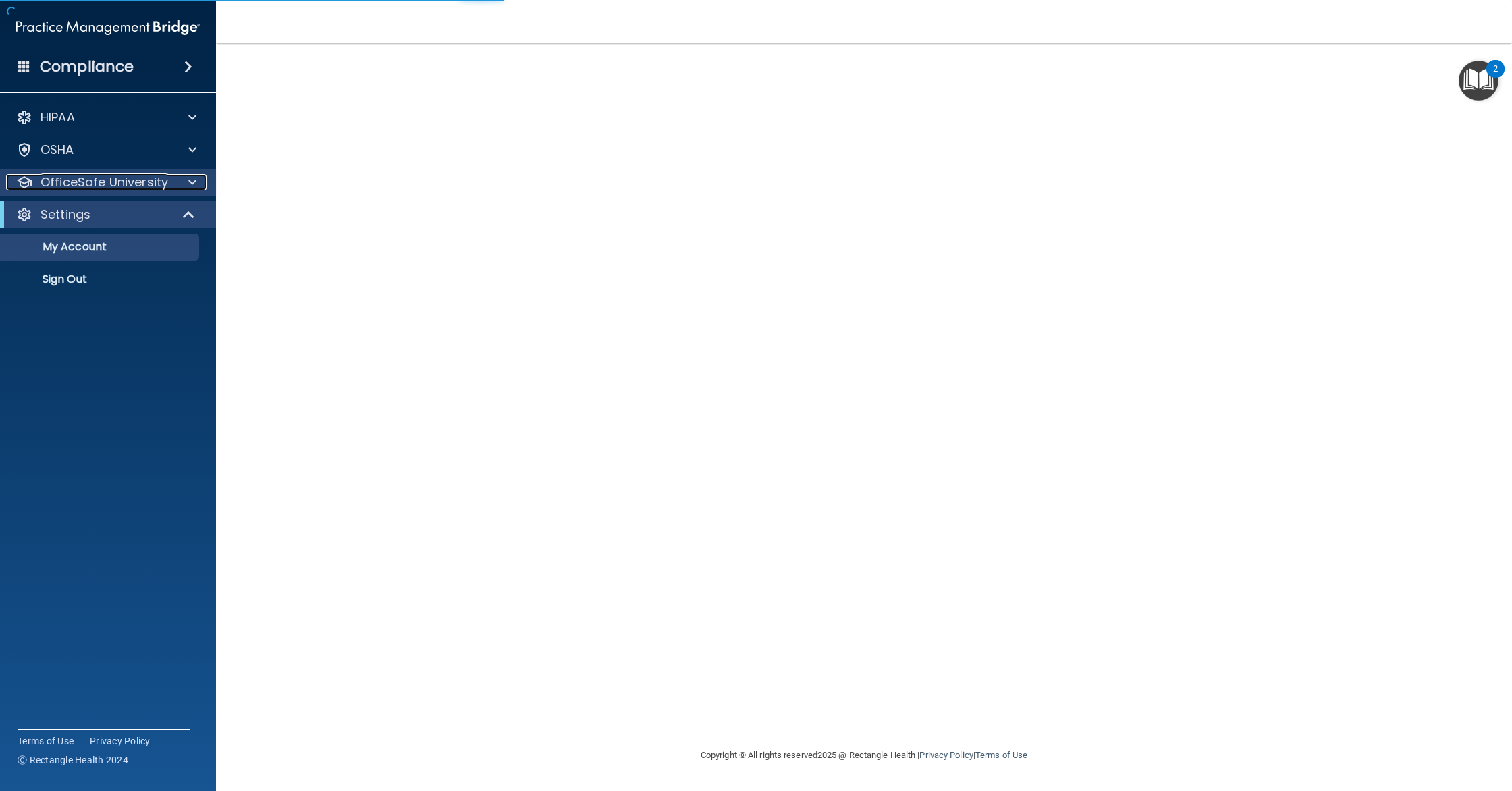
click at [133, 179] on p "OfficeSafe University" at bounding box center [104, 182] width 128 height 16
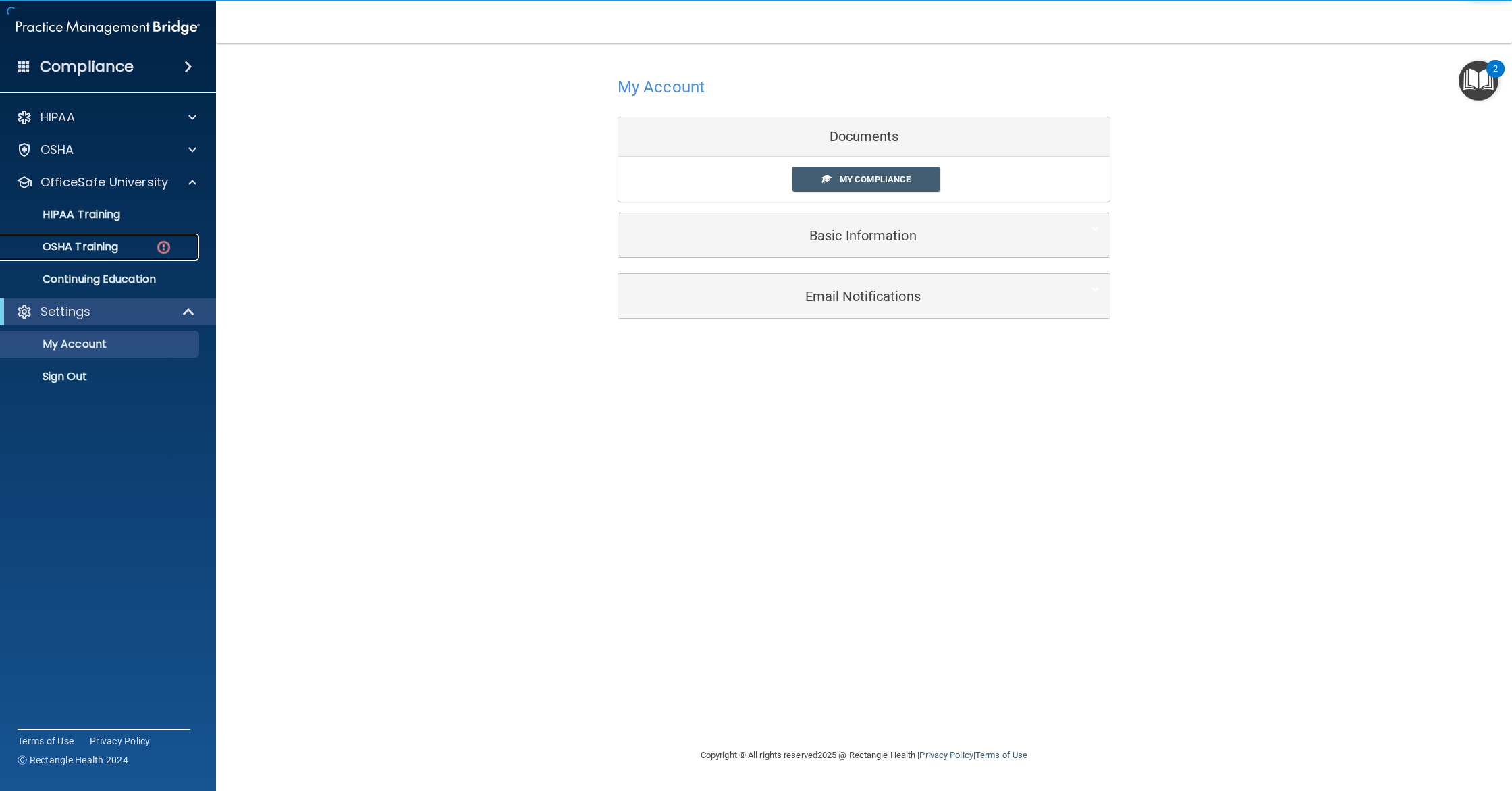
click at [139, 252] on div "OSHA Training" at bounding box center [101, 246] width 185 height 13
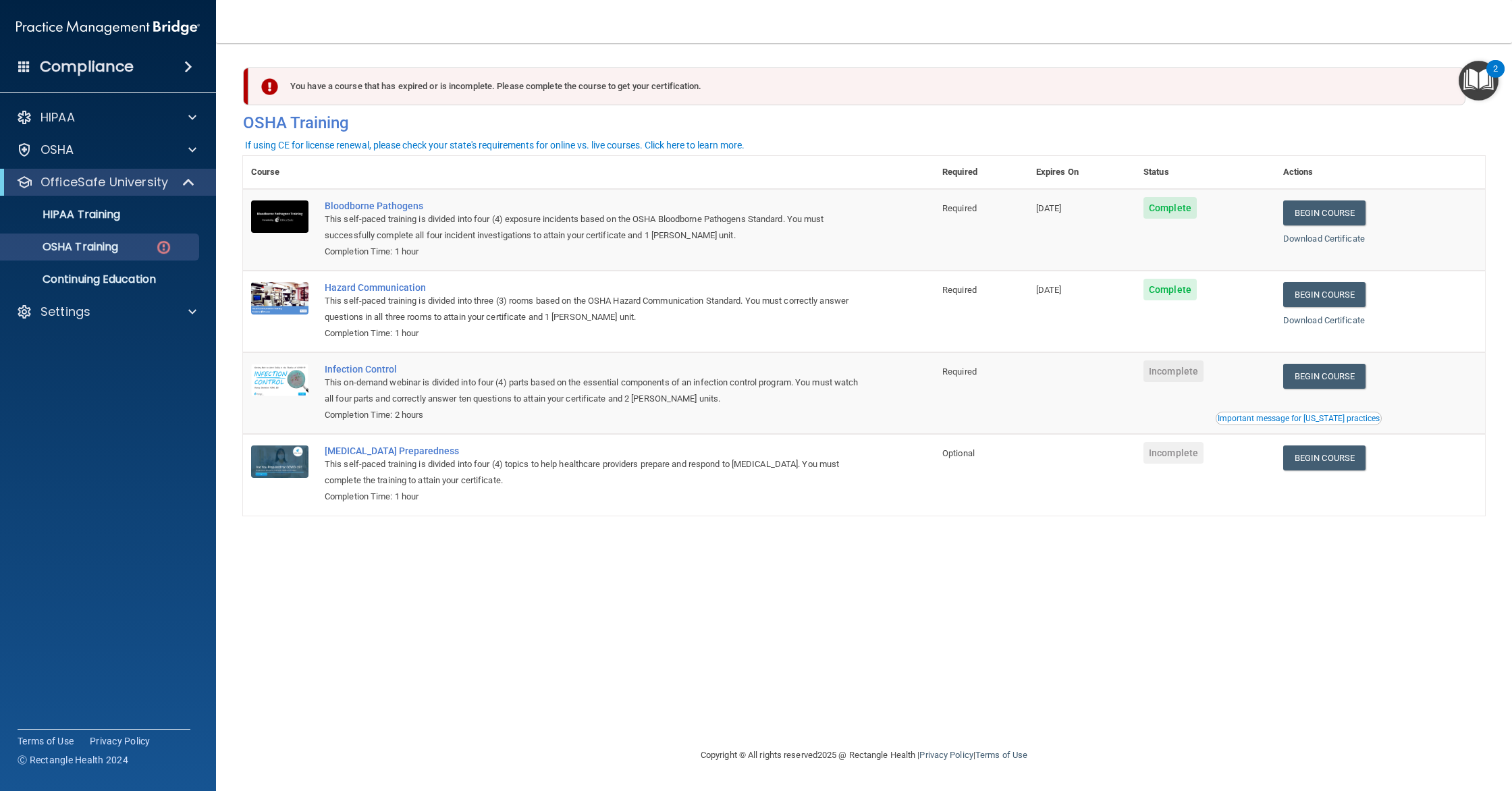
click at [1010, 138] on div "You have a course that has expired or is incomplete. Please complete the course…" at bounding box center [864, 103] width 1262 height 72
click at [1320, 376] on link "Begin Course" at bounding box center [1324, 376] width 82 height 25
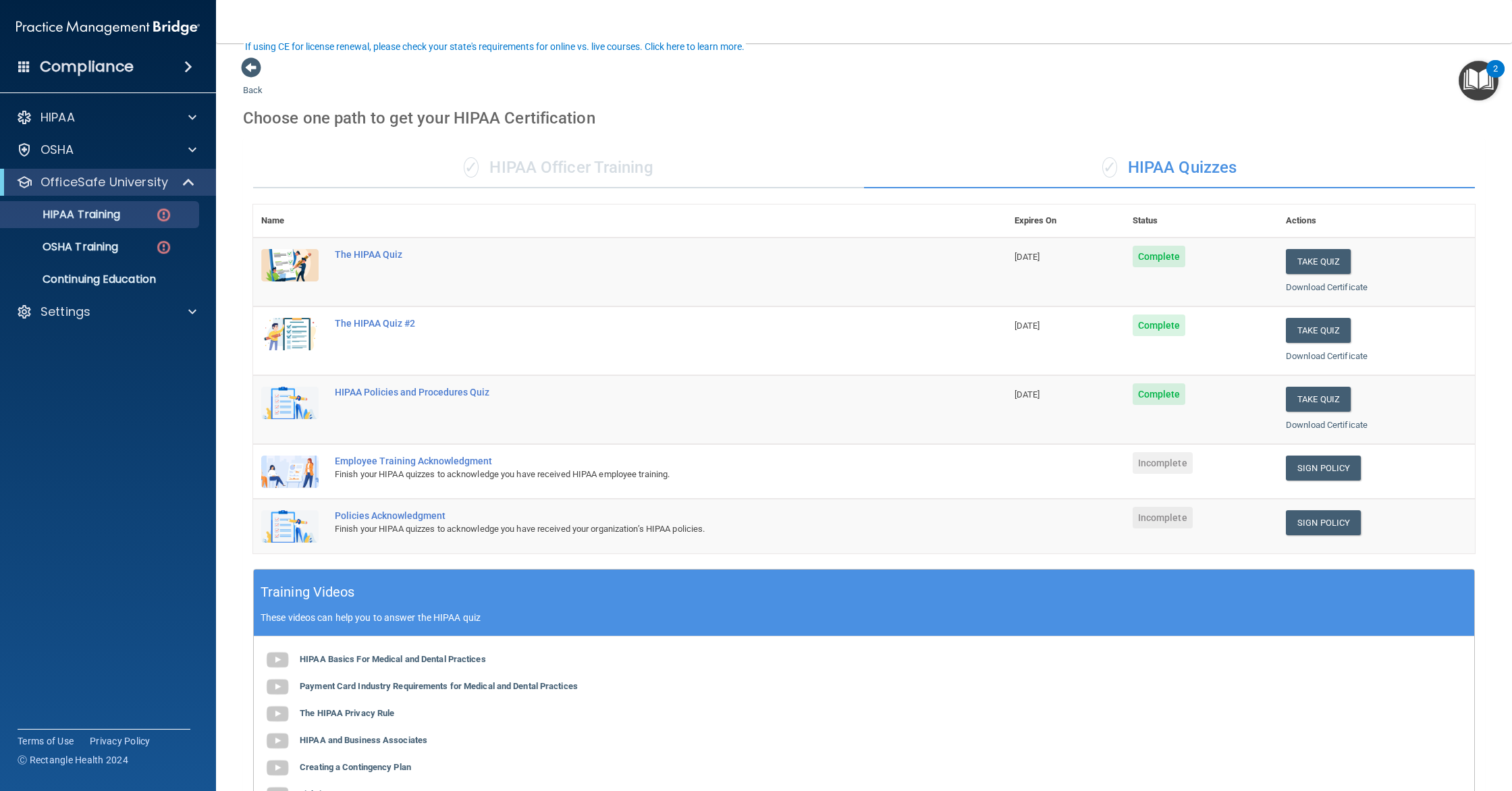
scroll to position [90, 0]
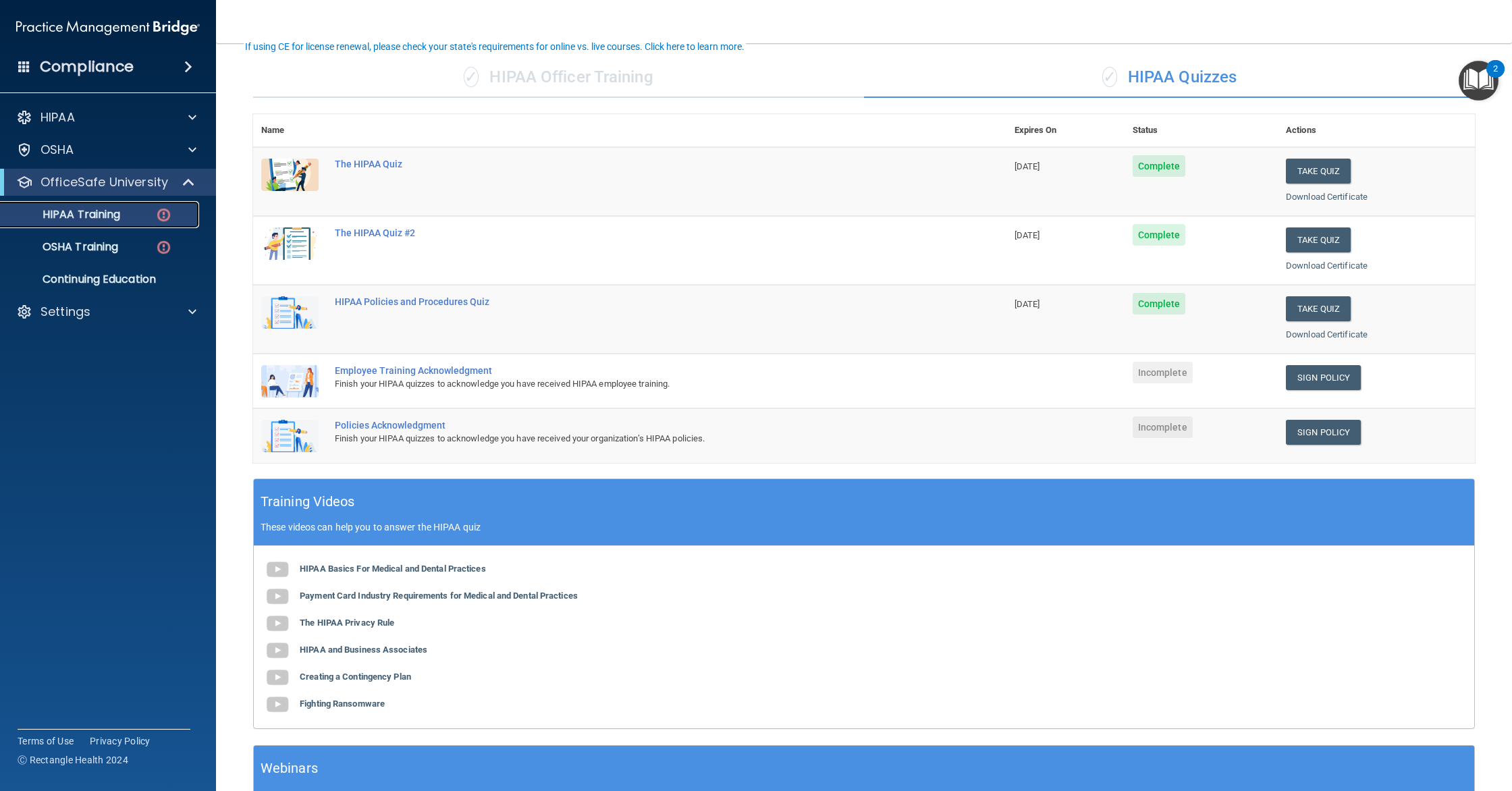
click at [139, 225] on link "HIPAA Training" at bounding box center [93, 215] width 212 height 27
click at [122, 214] on div "HIPAA Training" at bounding box center [101, 214] width 185 height 13
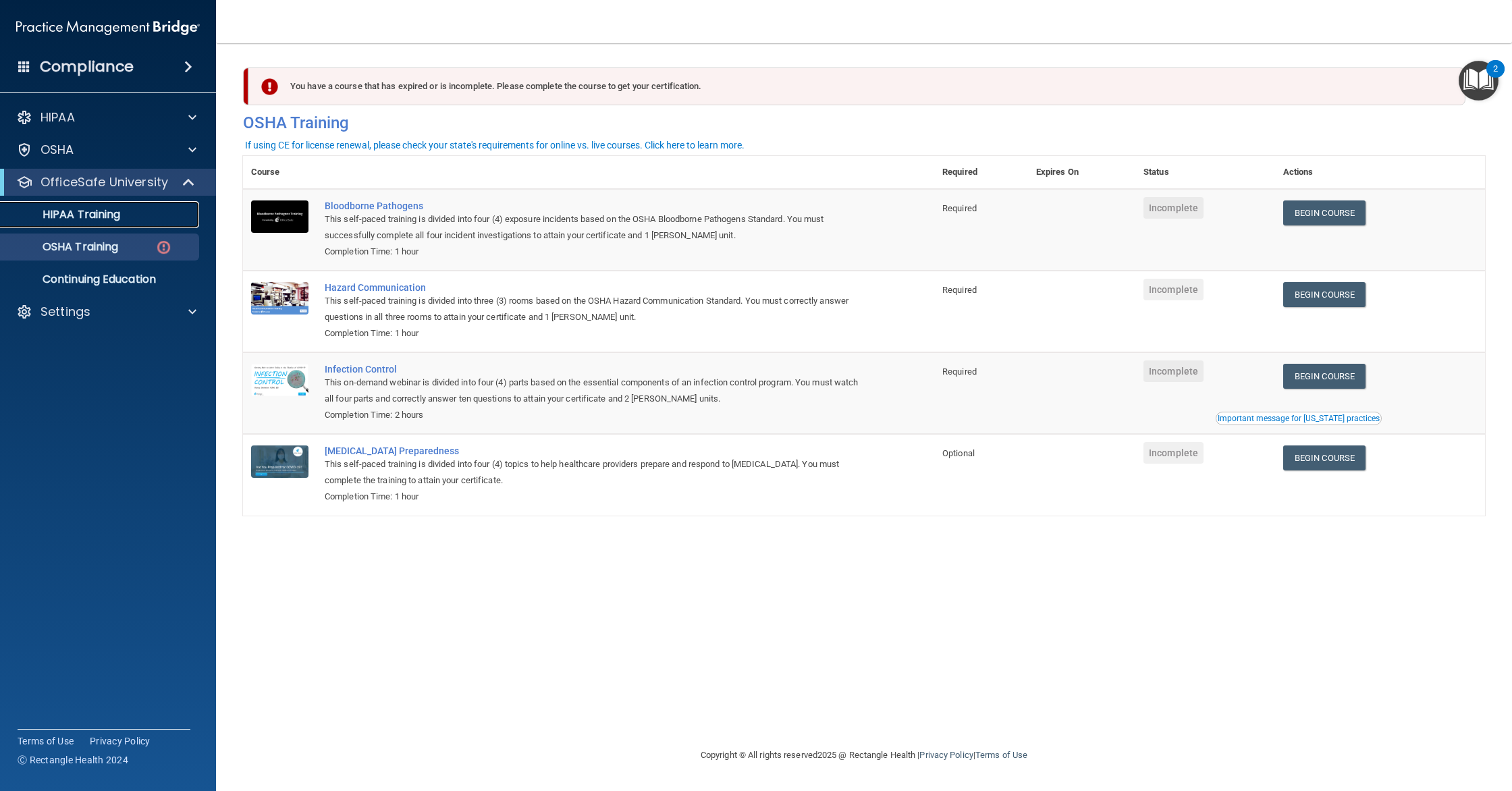
click at [122, 209] on div "HIPAA Training" at bounding box center [101, 214] width 185 height 13
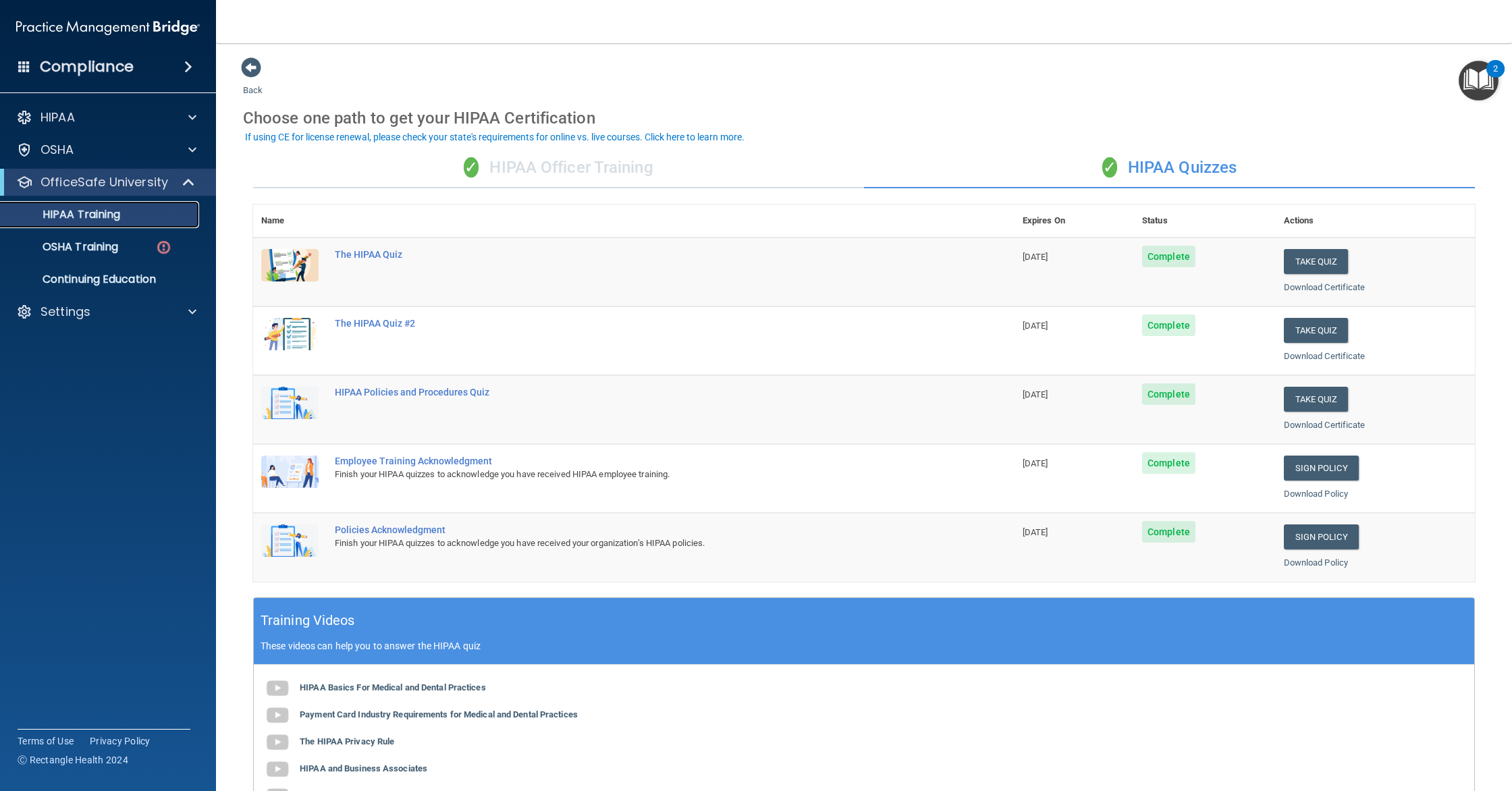
click at [135, 221] on div "HIPAA Training" at bounding box center [101, 214] width 185 height 13
click at [605, 175] on div "✓ HIPAA Officer Training" at bounding box center [558, 168] width 611 height 40
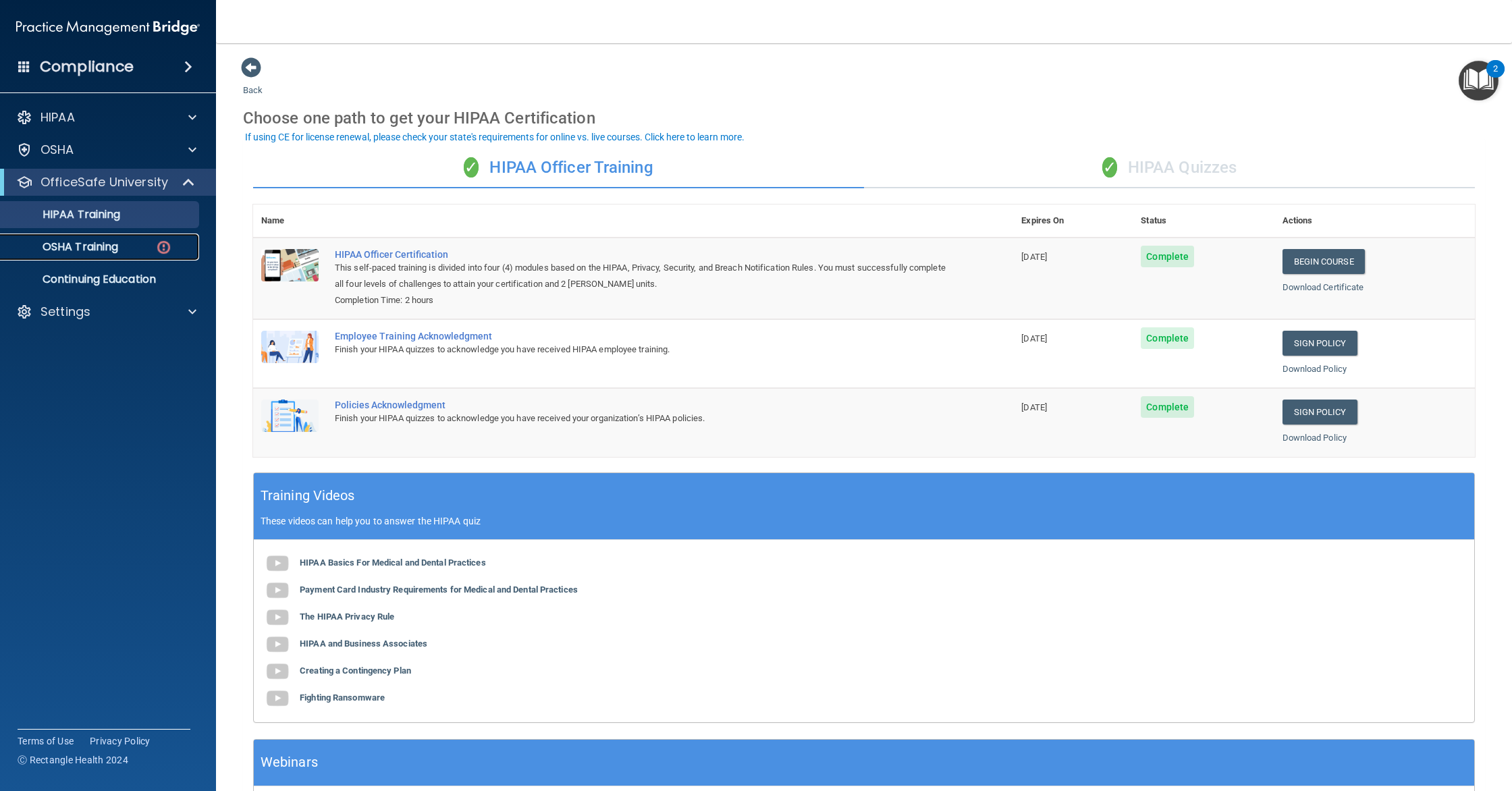
click at [116, 250] on p "OSHA Training" at bounding box center [63, 246] width 109 height 13
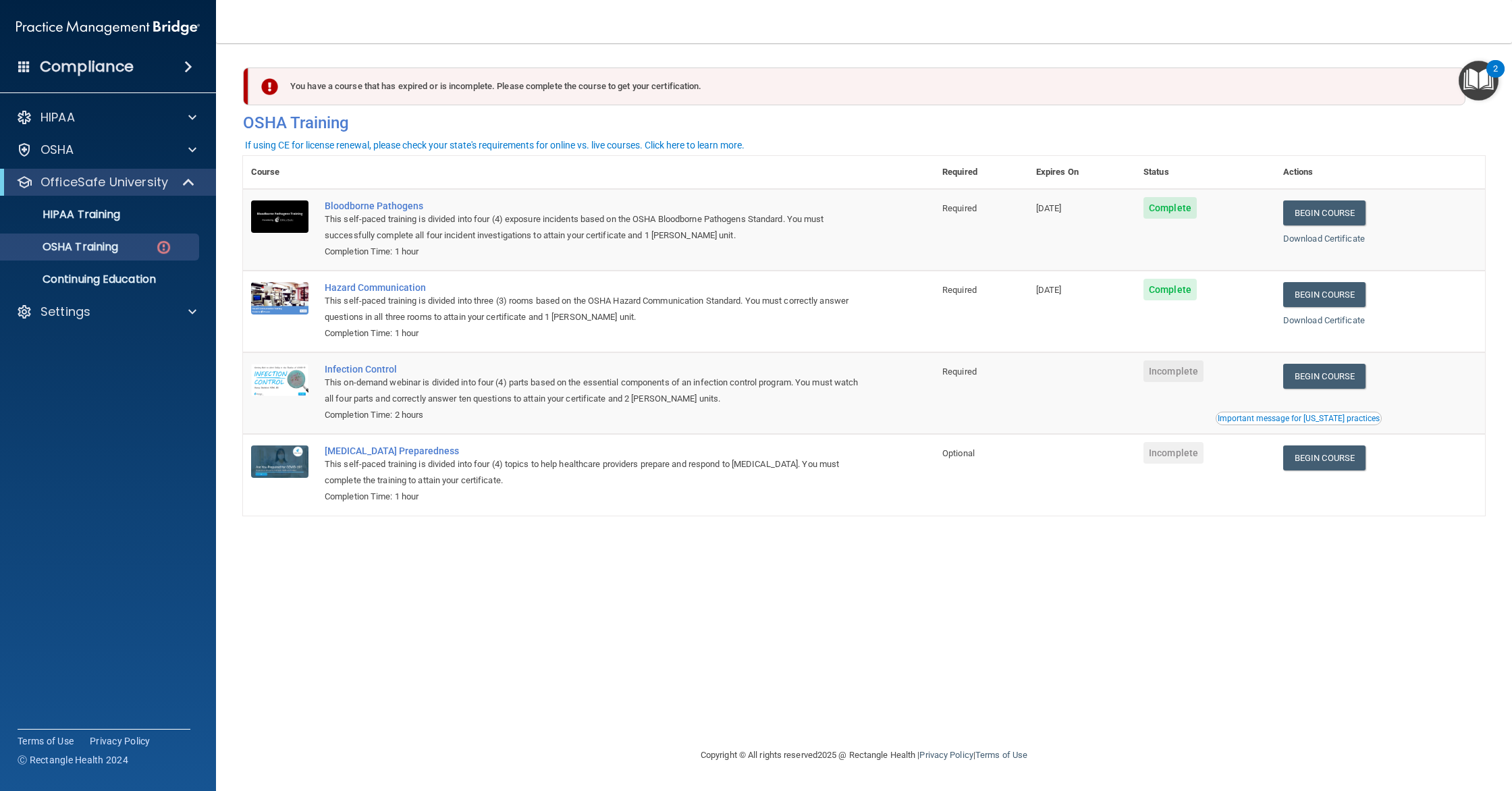
click at [1346, 420] on div "Important message for California practices" at bounding box center [1299, 418] width 162 height 8
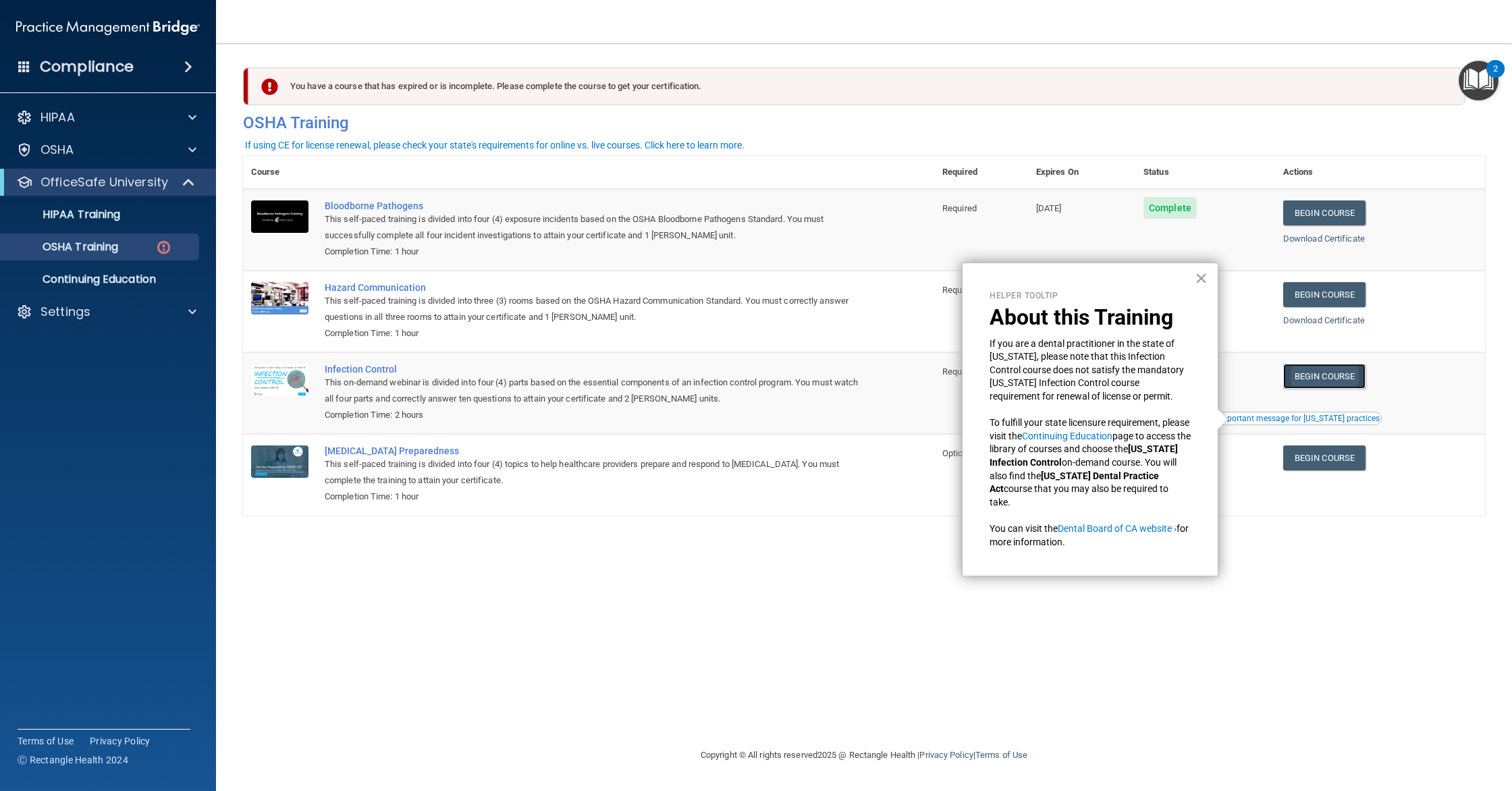
click at [1350, 380] on link "Begin Course" at bounding box center [1324, 376] width 82 height 25
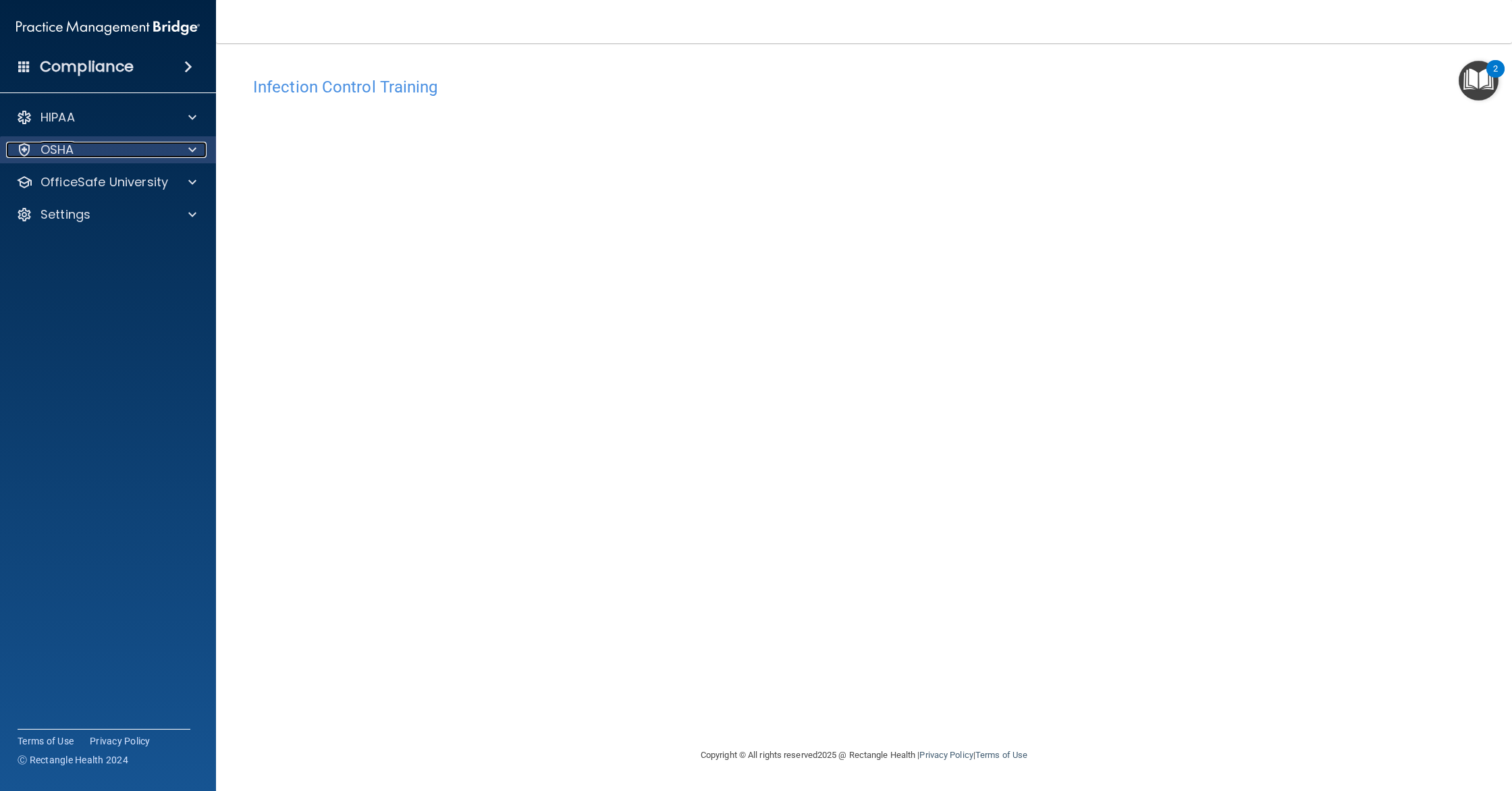
click at [78, 155] on div "OSHA" at bounding box center [90, 150] width 167 height 16
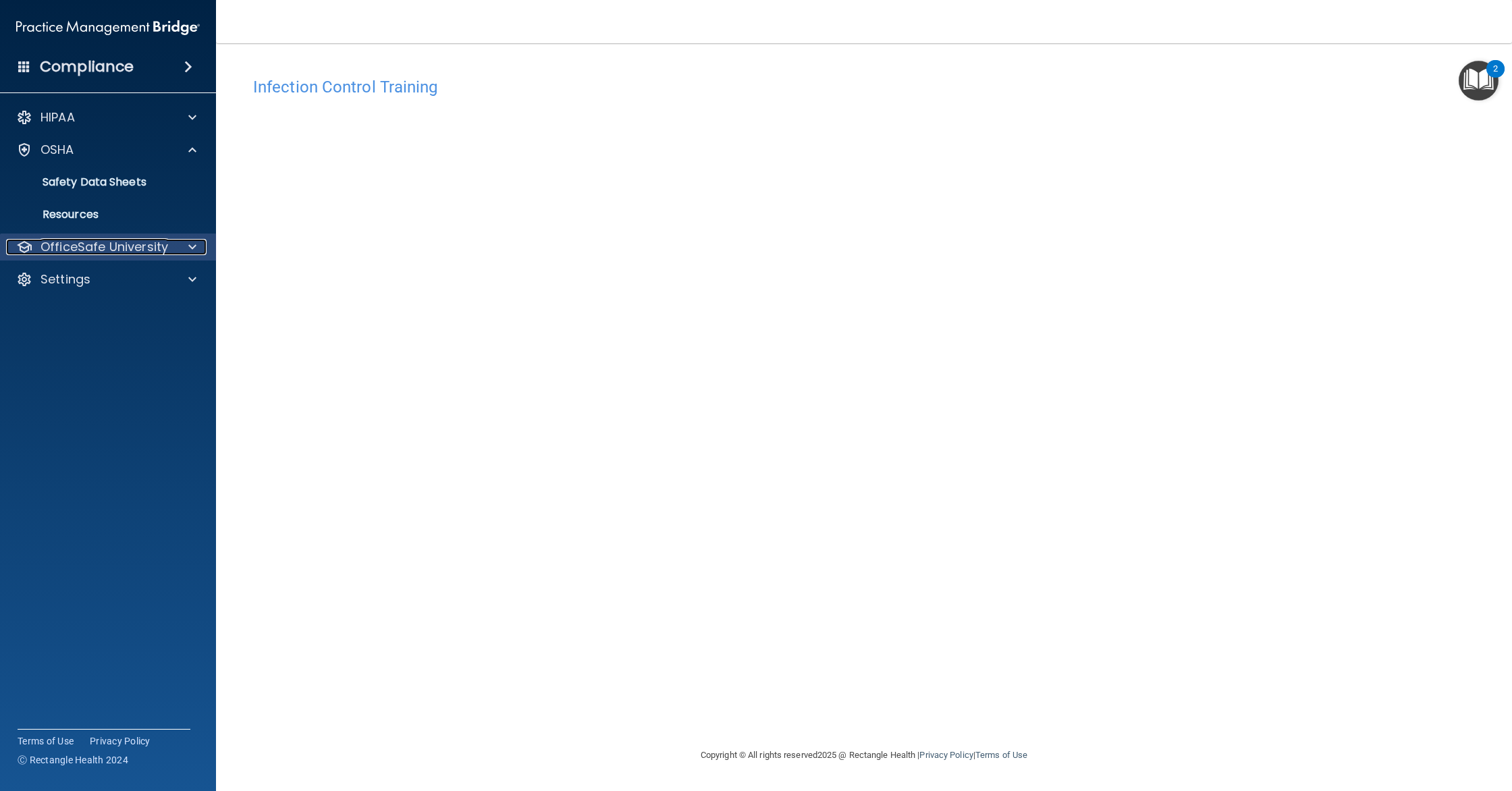
click at [93, 253] on p "OfficeSafe University" at bounding box center [104, 247] width 128 height 16
